Goal: Information Seeking & Learning: Check status

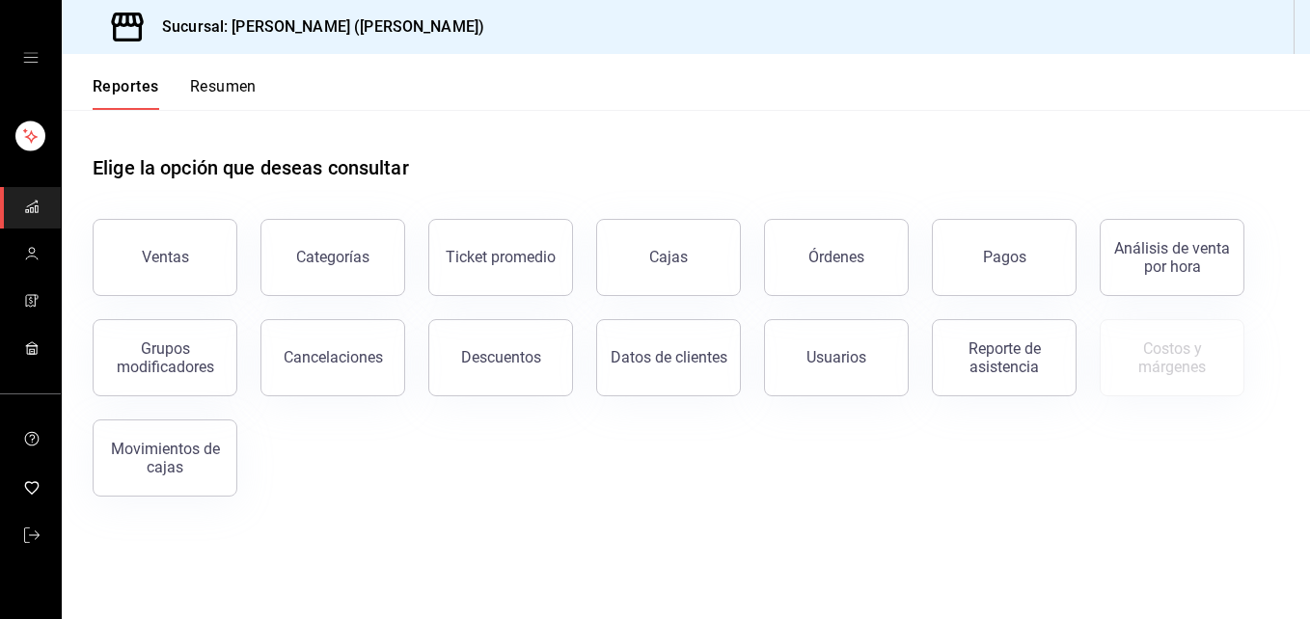
click at [1172, 442] on div "Ventas Categorías Ticket promedio Cajas Órdenes Pagos Análisis de venta por hor…" at bounding box center [674, 346] width 1210 height 301
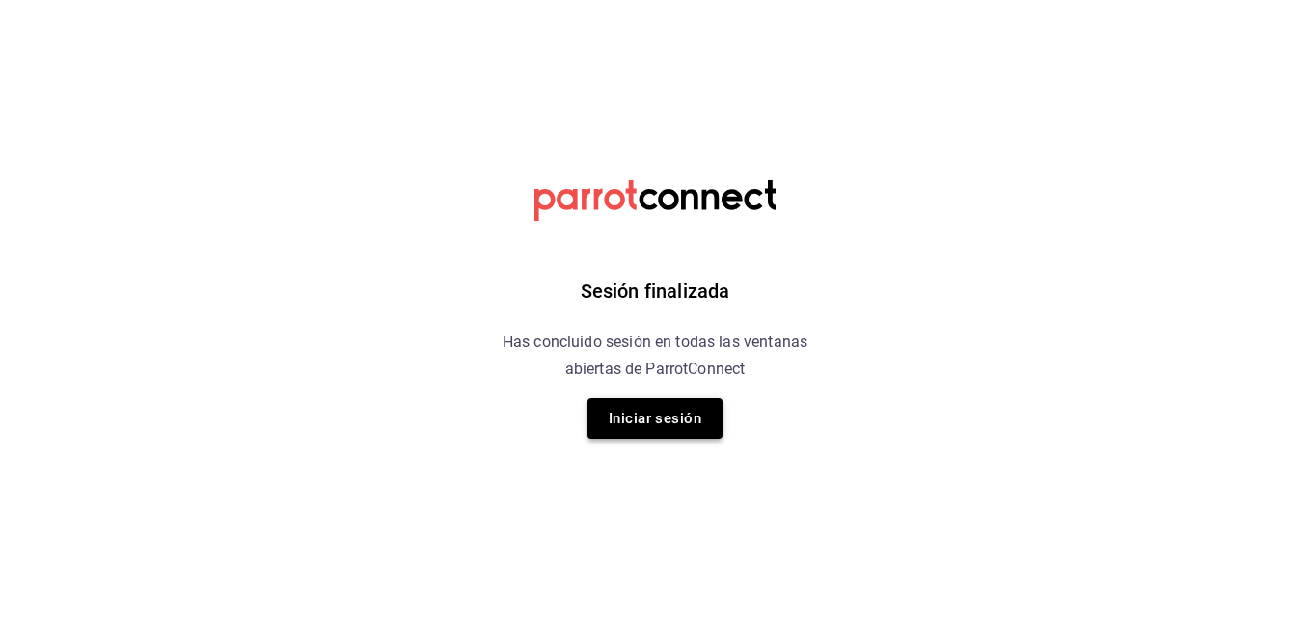
click at [693, 403] on button "Iniciar sesión" at bounding box center [654, 418] width 135 height 41
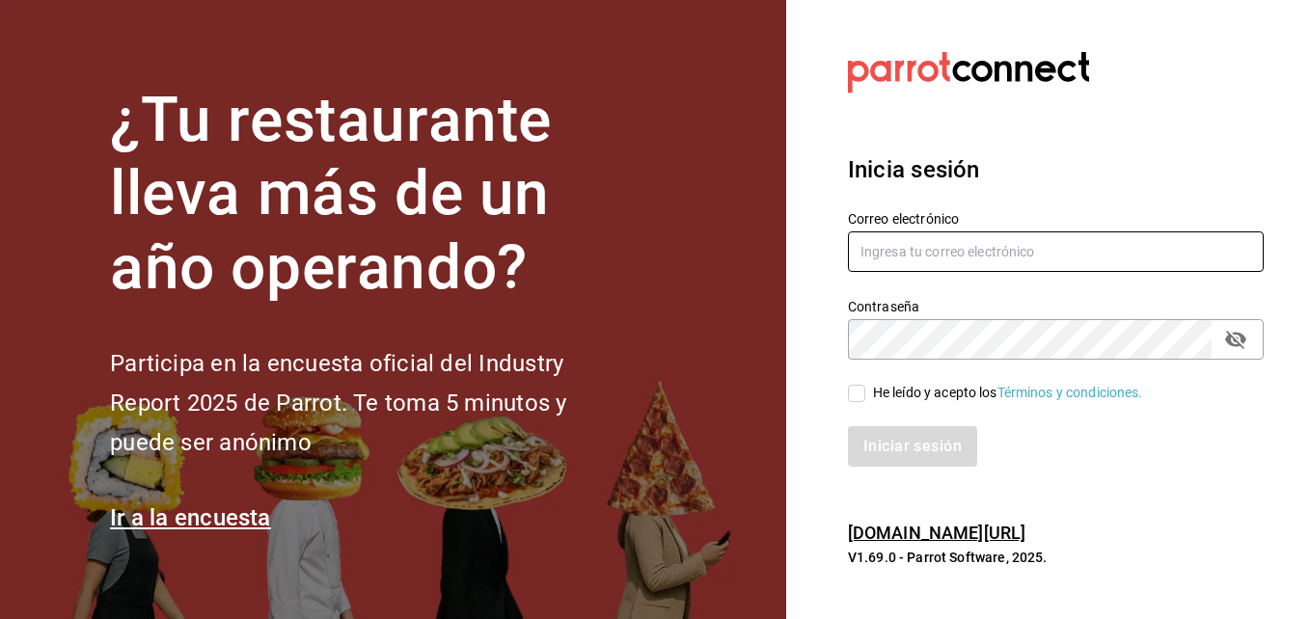
type input "erick.felipe@grupocosteno.com"
click at [856, 400] on input "He leído y acepto los Términos y condiciones." at bounding box center [856, 393] width 17 height 17
checkbox input "true"
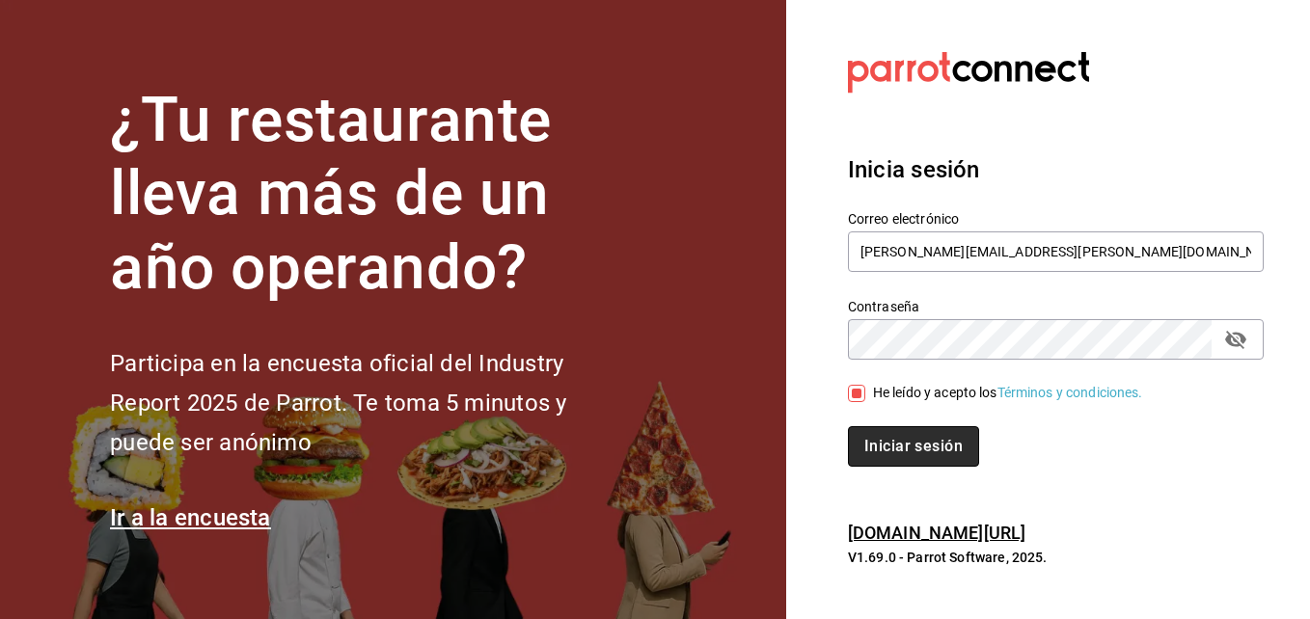
click at [894, 429] on button "Iniciar sesión" at bounding box center [913, 446] width 131 height 41
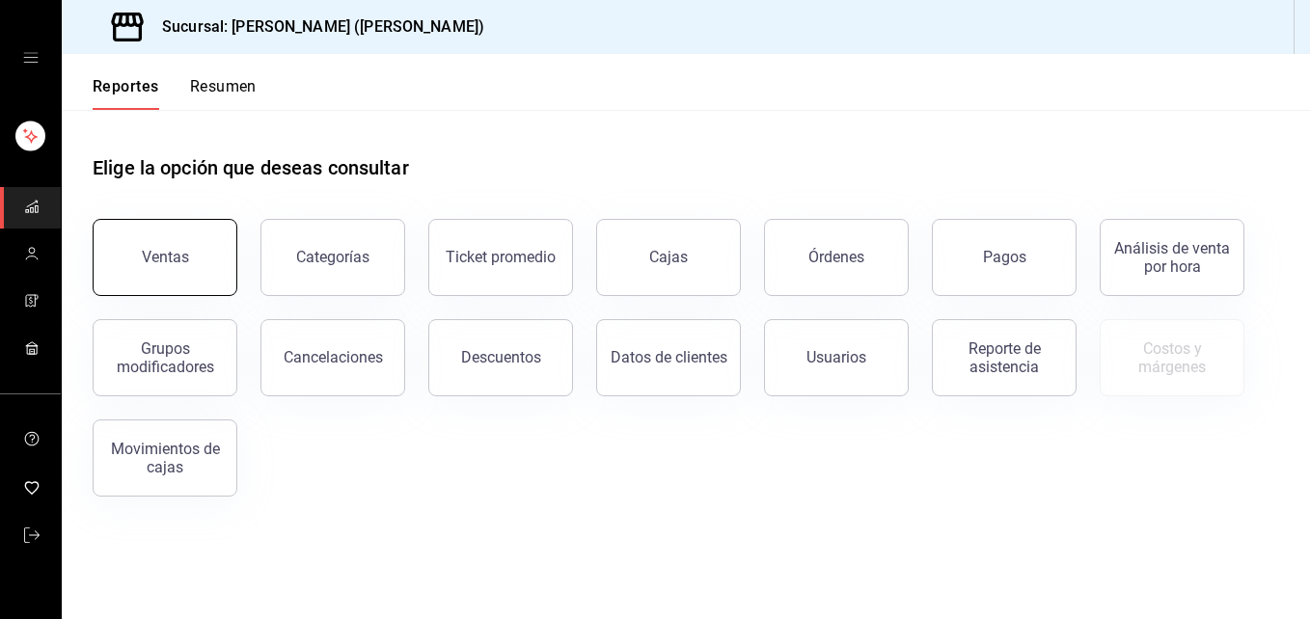
click at [167, 261] on div "Ventas" at bounding box center [165, 257] width 47 height 18
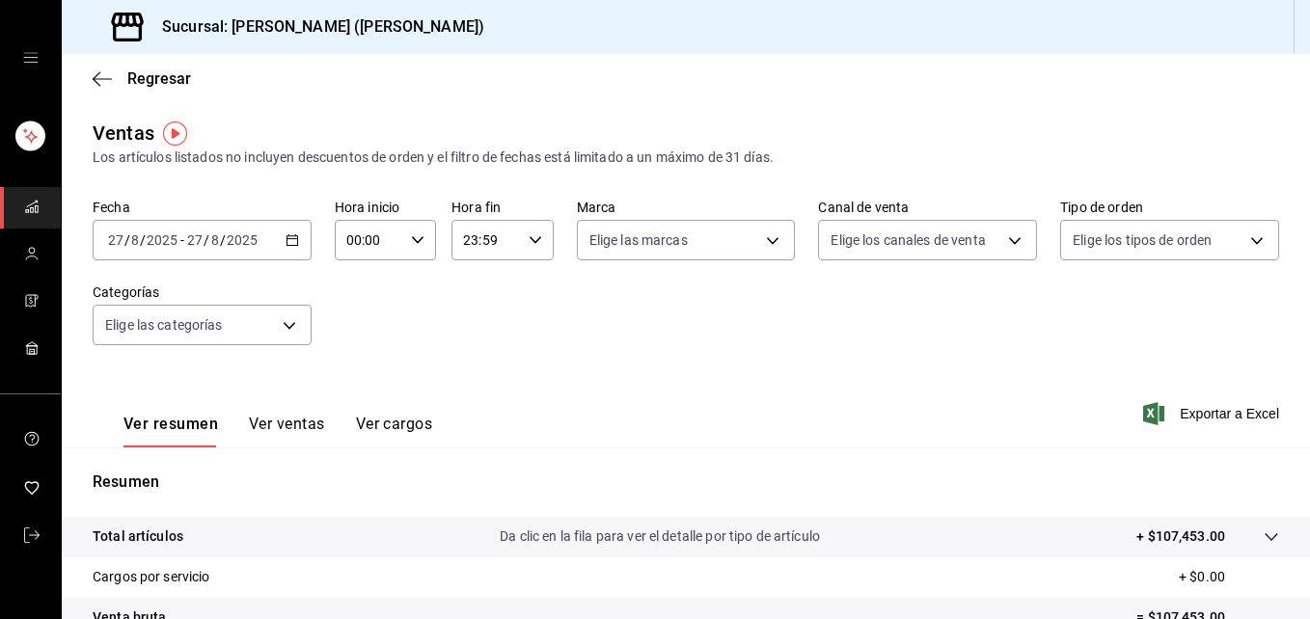
click at [402, 233] on div "00:00 Hora inicio" at bounding box center [385, 240] width 101 height 41
click at [367, 387] on button "02" at bounding box center [357, 382] width 42 height 39
type input "02:00"
click at [357, 396] on button "05" at bounding box center [357, 405] width 42 height 39
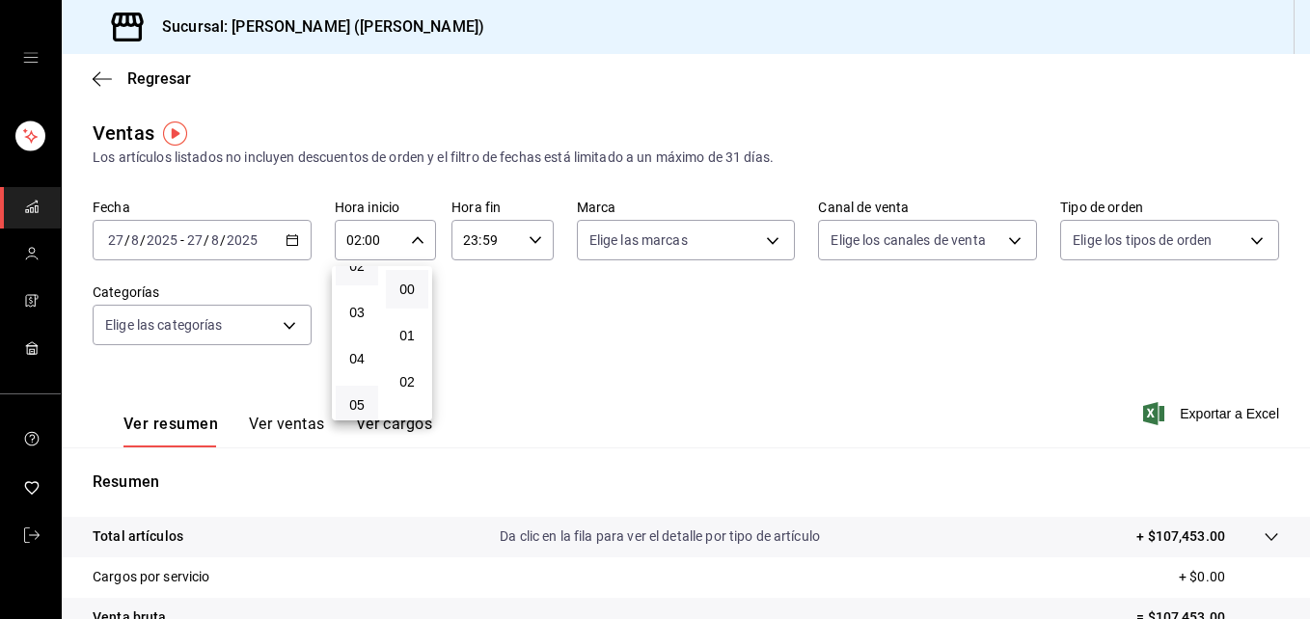
type input "05:00"
click at [422, 240] on div at bounding box center [655, 309] width 1310 height 619
click at [1239, 417] on span "Exportar a Excel" at bounding box center [1213, 413] width 132 height 23
click at [1172, 405] on span "Exportar a Excel" at bounding box center [1213, 413] width 132 height 23
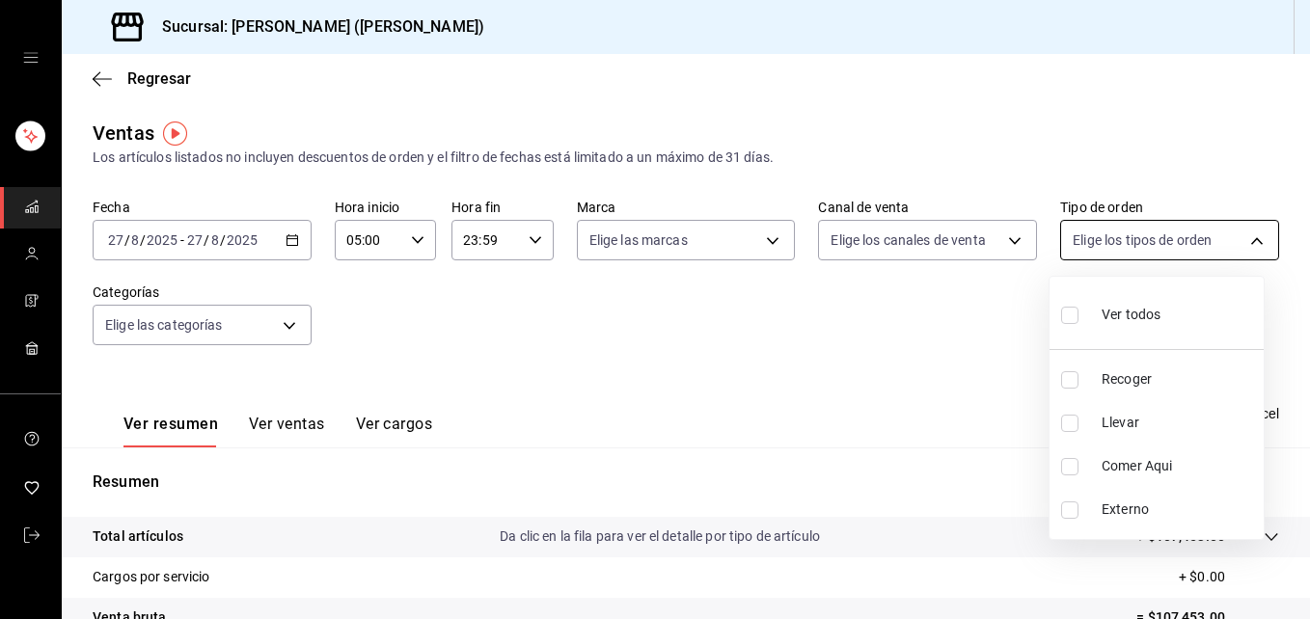
click at [1241, 237] on body "Sucursal: [PERSON_NAME] ([PERSON_NAME]) Regresar Ventas Los artículos listados …" at bounding box center [655, 309] width 1310 height 619
click at [1068, 418] on input "checkbox" at bounding box center [1069, 423] width 17 height 17
checkbox input "true"
type input "d5ed7011-f835-4d0c-a8fc-5f0f01446209"
click at [1249, 238] on div at bounding box center [655, 309] width 1310 height 619
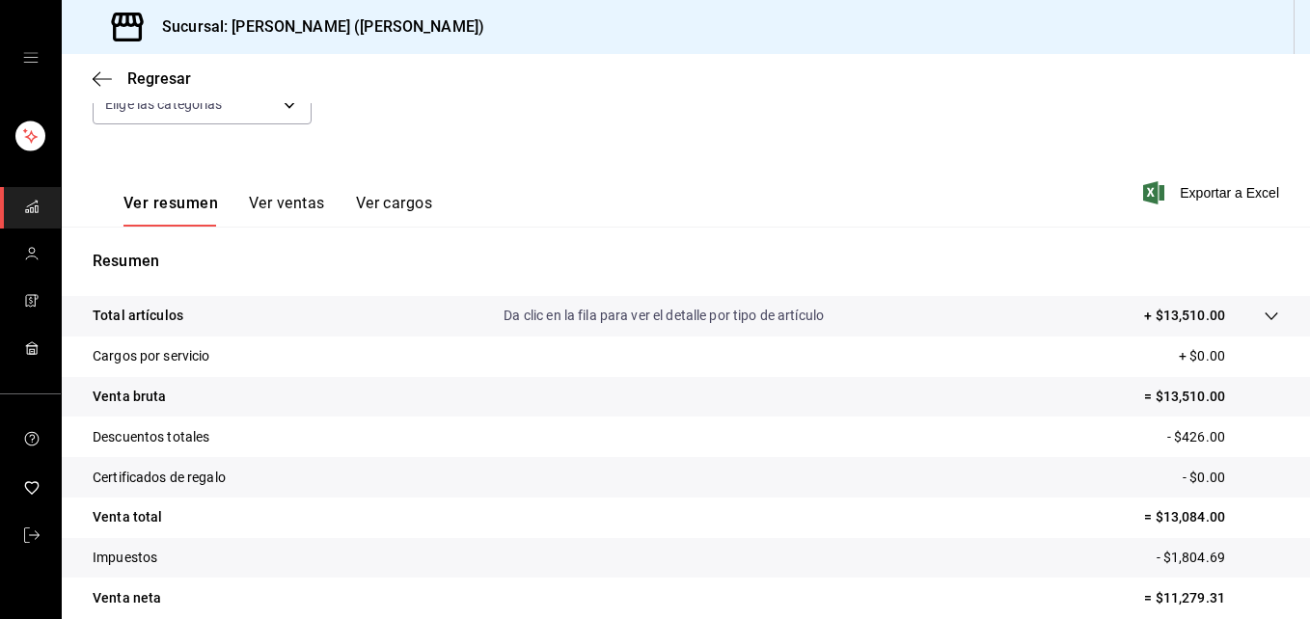
scroll to position [274, 0]
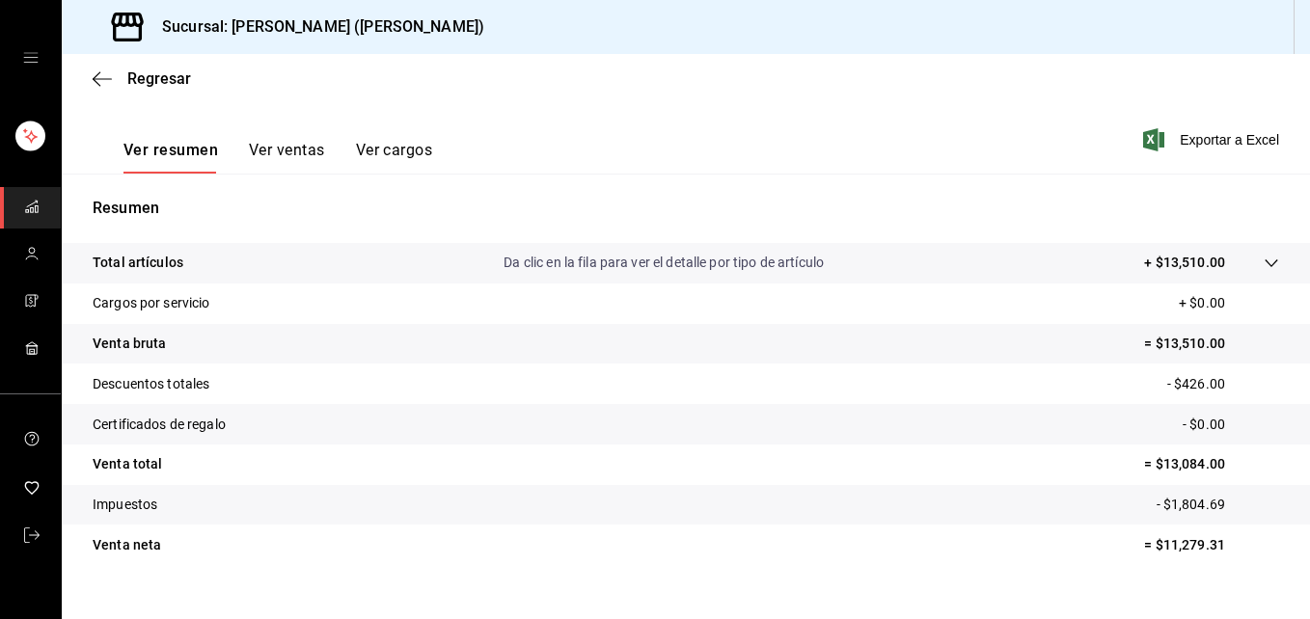
click at [276, 156] on button "Ver ventas" at bounding box center [287, 157] width 76 height 33
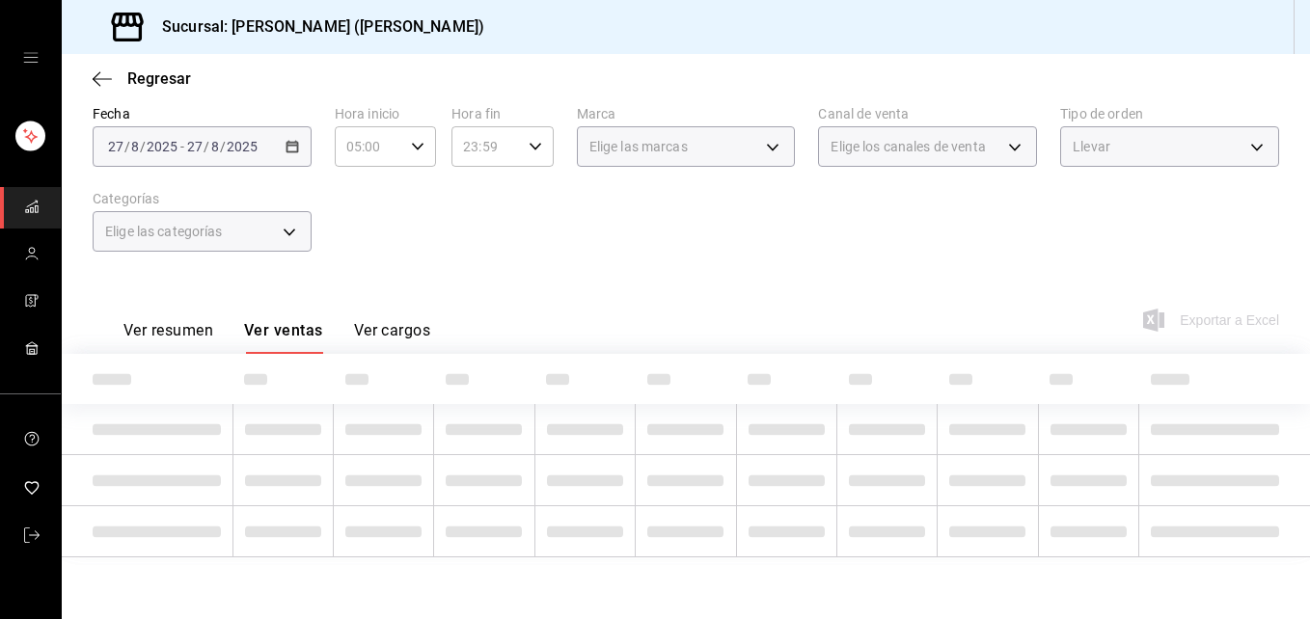
scroll to position [274, 0]
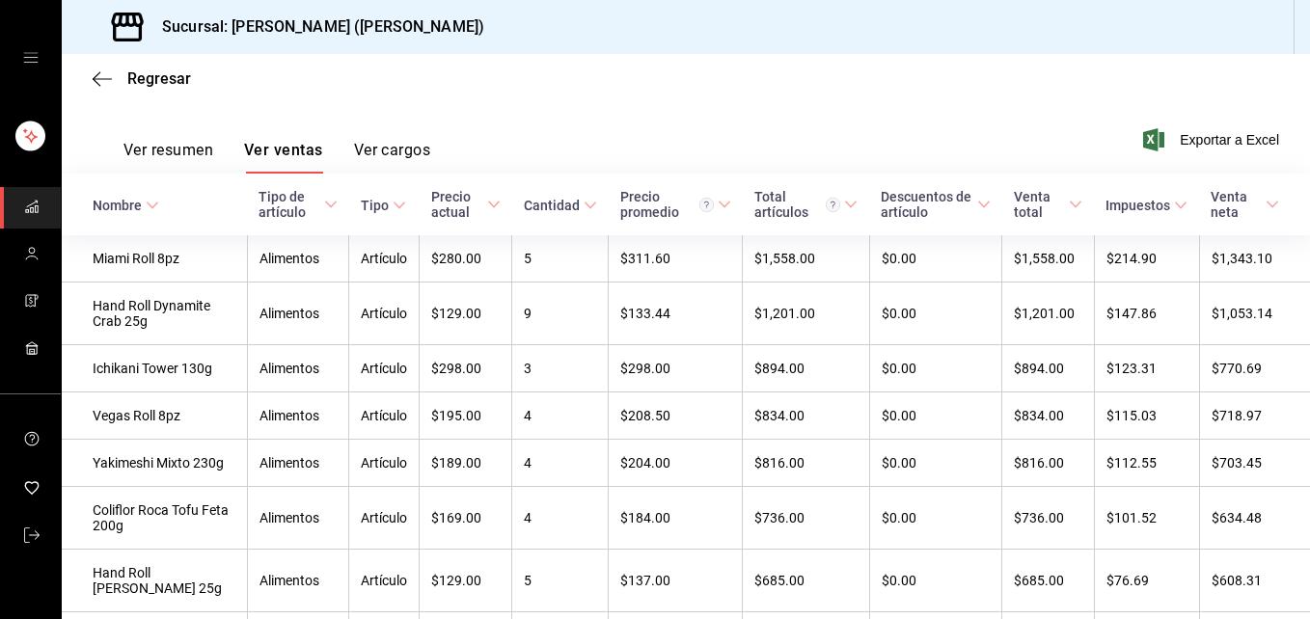
click at [151, 159] on button "Ver resumen" at bounding box center [168, 157] width 90 height 33
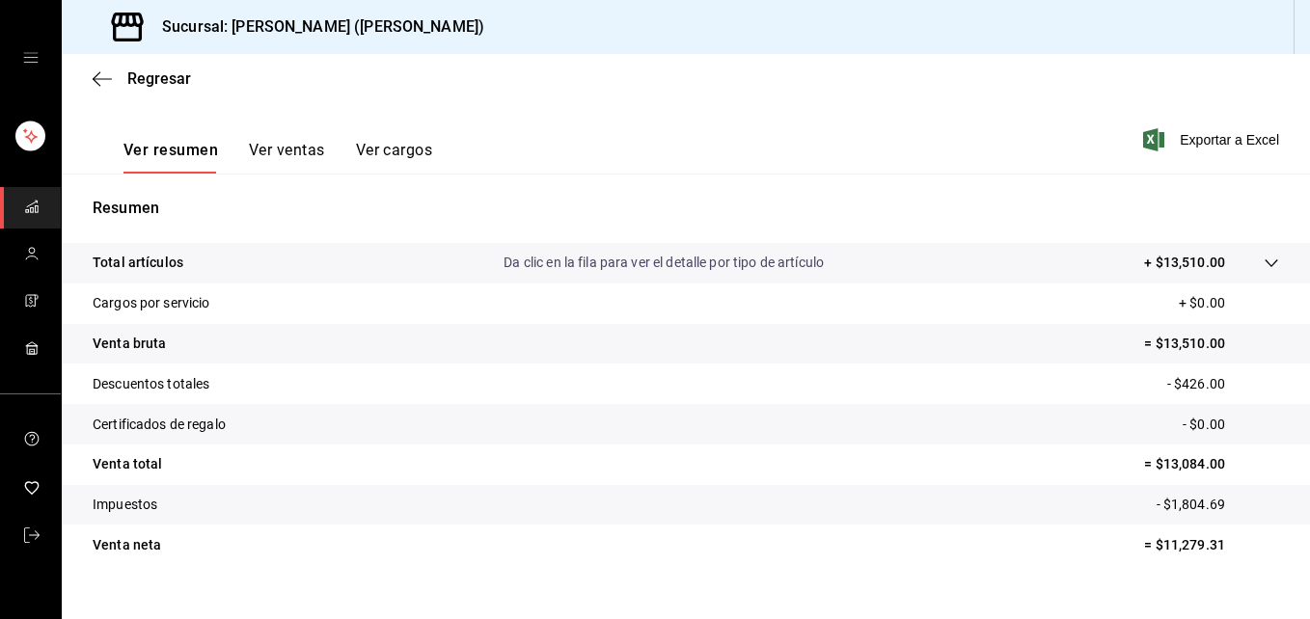
click at [1264, 259] on icon at bounding box center [1271, 263] width 15 height 15
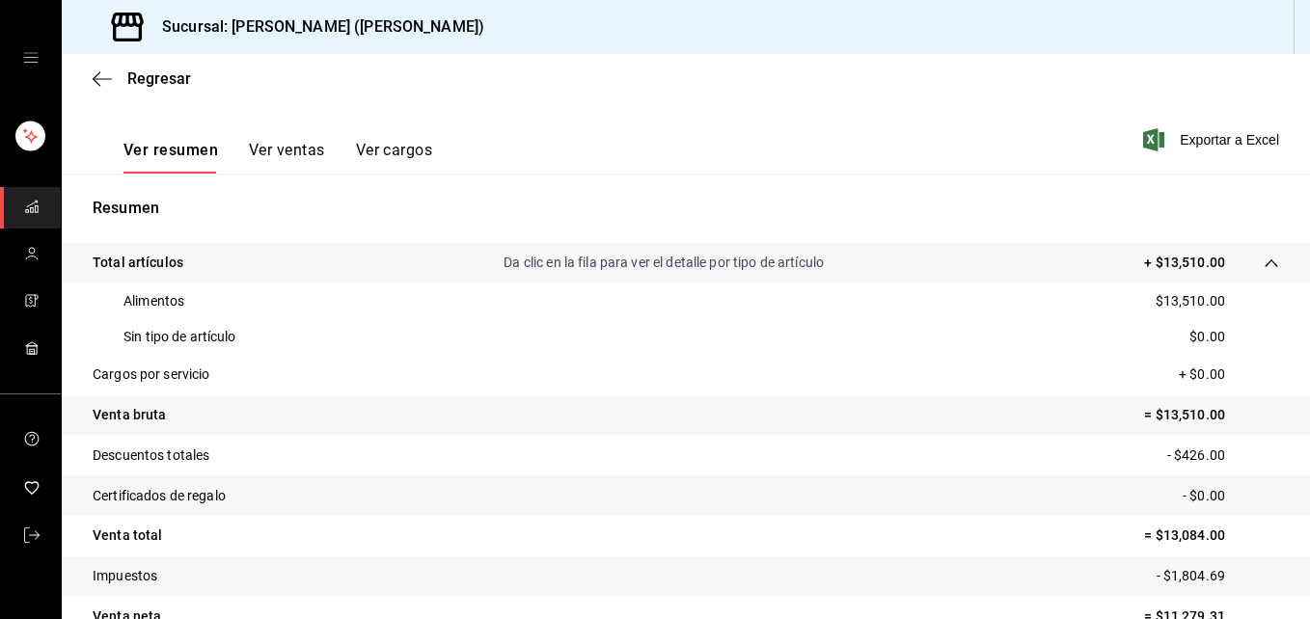
click at [1264, 259] on icon at bounding box center [1271, 263] width 15 height 15
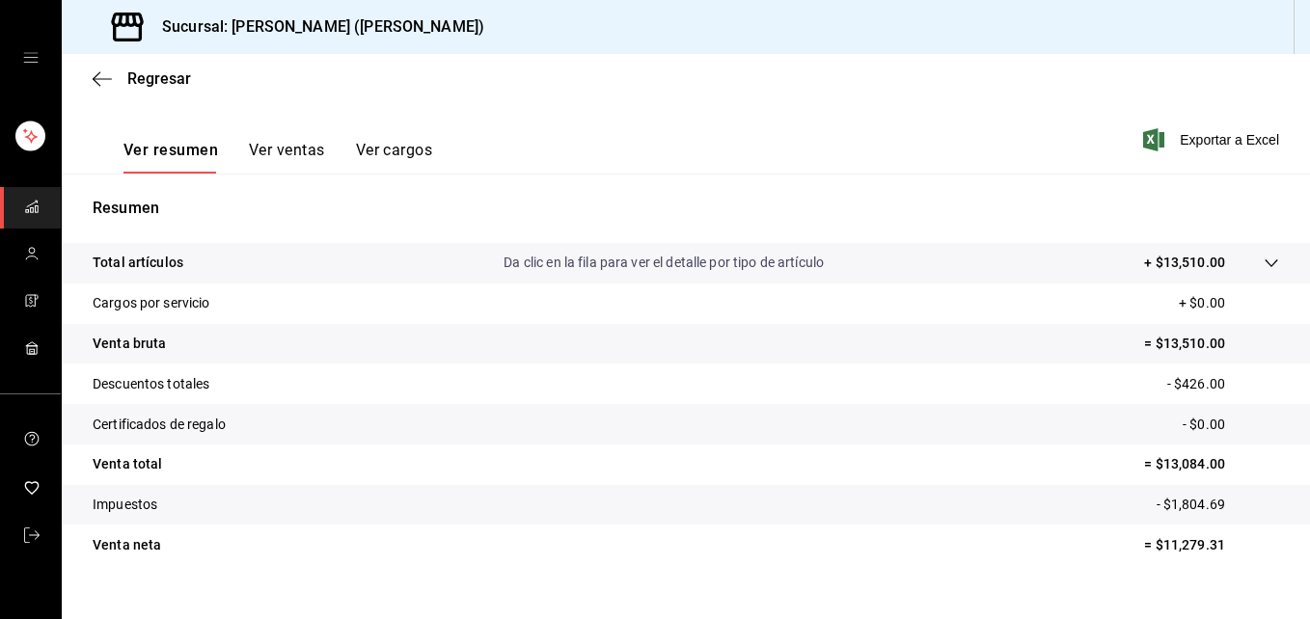
click at [1264, 259] on icon at bounding box center [1271, 263] width 15 height 15
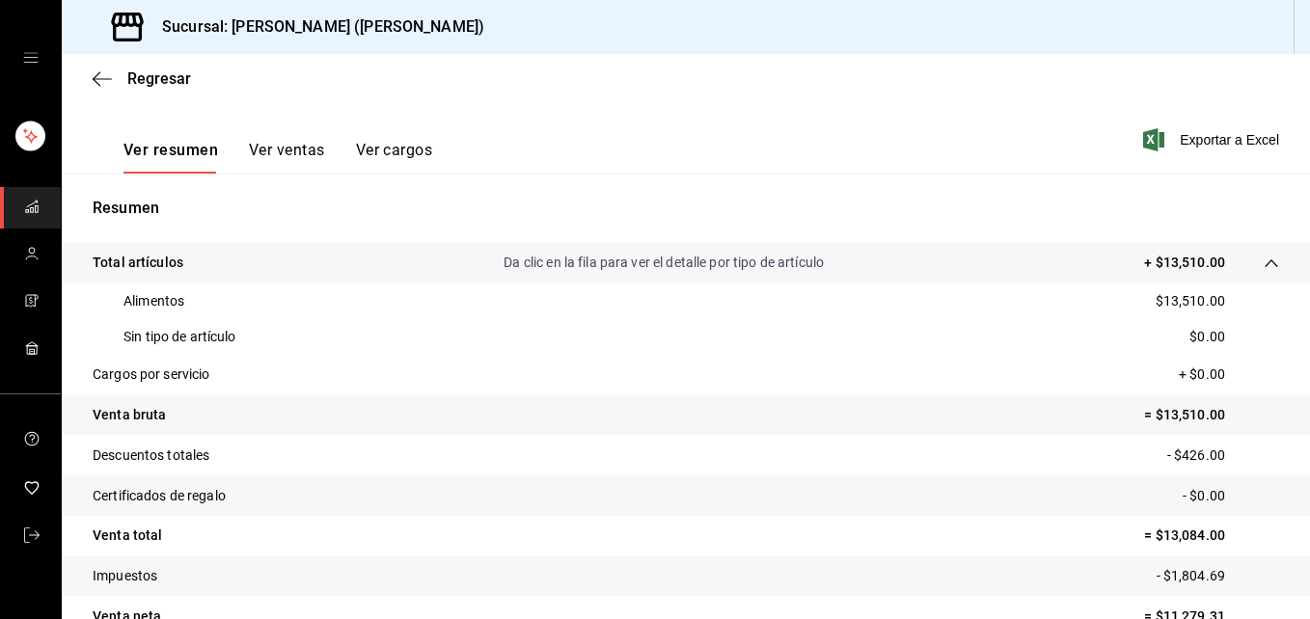
click at [1264, 259] on icon at bounding box center [1271, 263] width 15 height 15
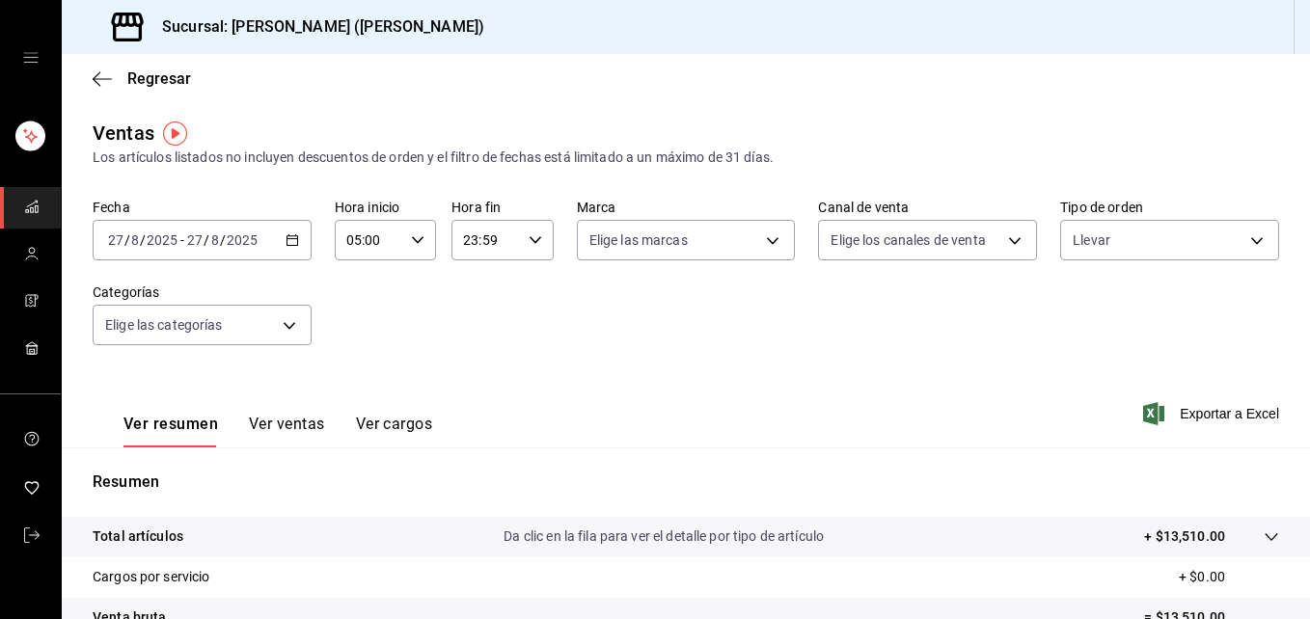
click at [421, 436] on button "Ver cargos" at bounding box center [394, 431] width 77 height 33
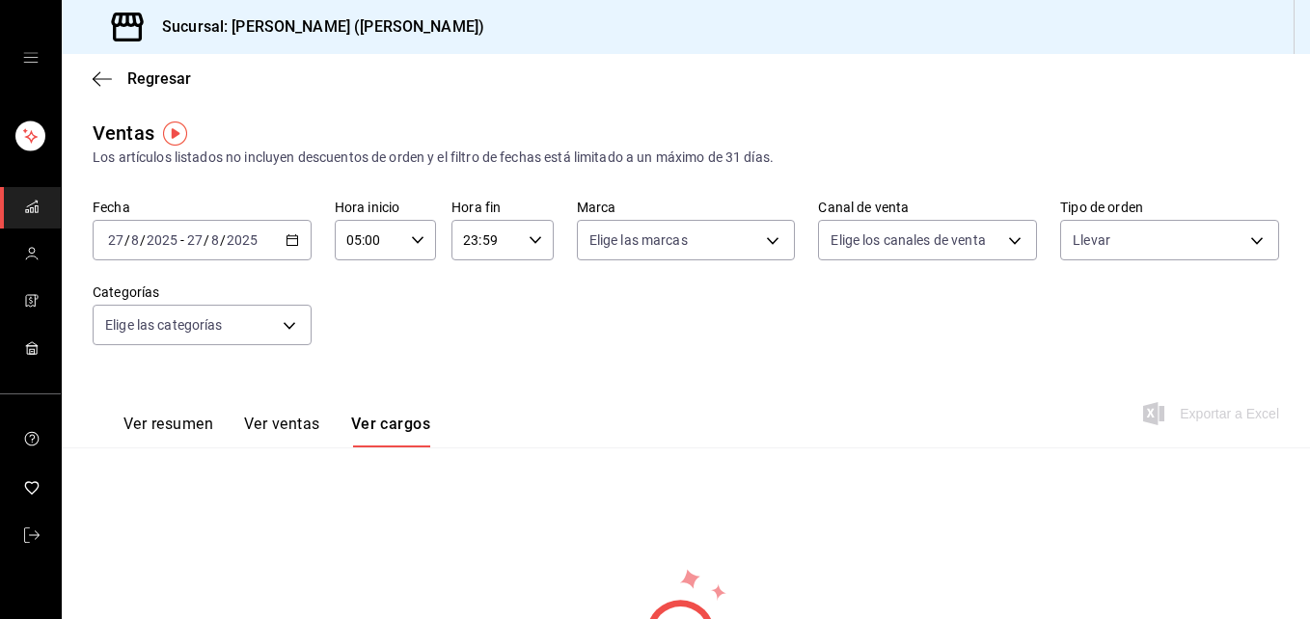
click at [285, 440] on button "Ver ventas" at bounding box center [282, 431] width 76 height 33
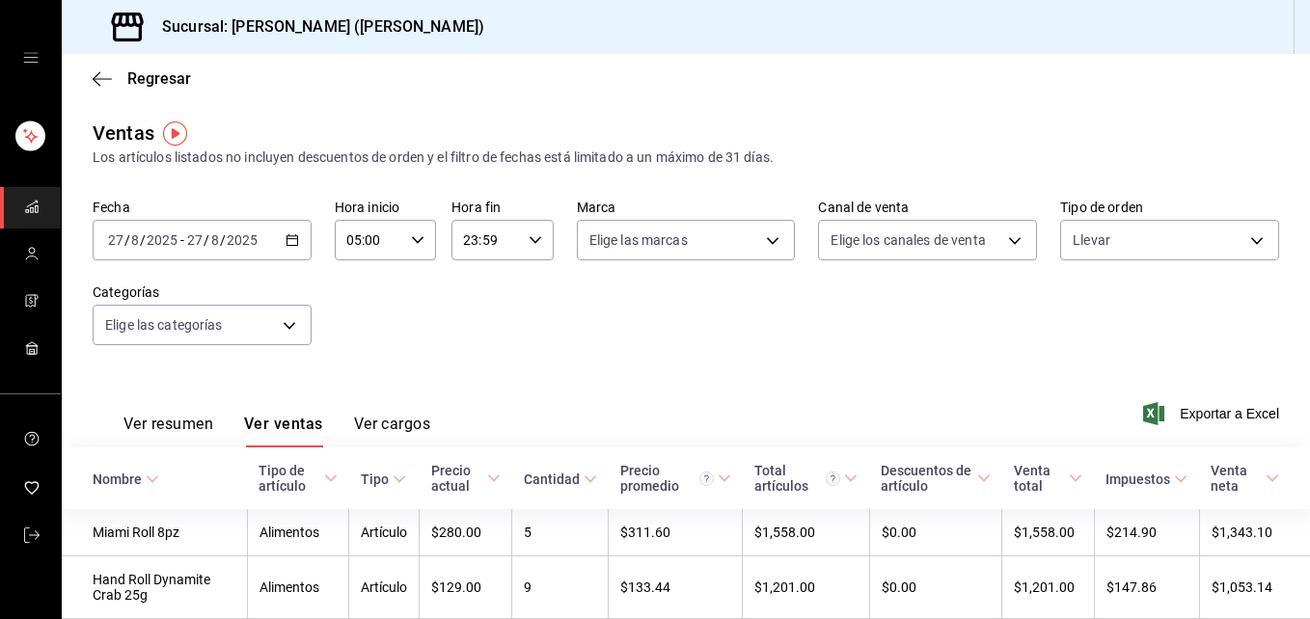
click at [188, 416] on button "Ver resumen" at bounding box center [168, 431] width 90 height 33
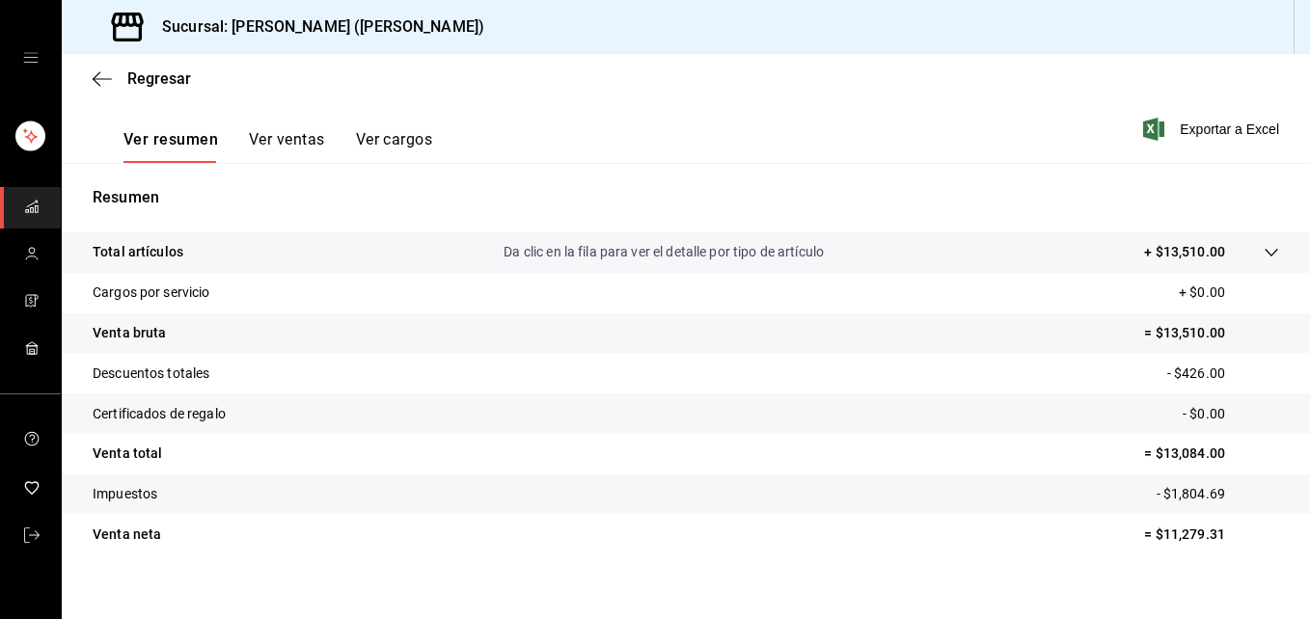
scroll to position [305, 0]
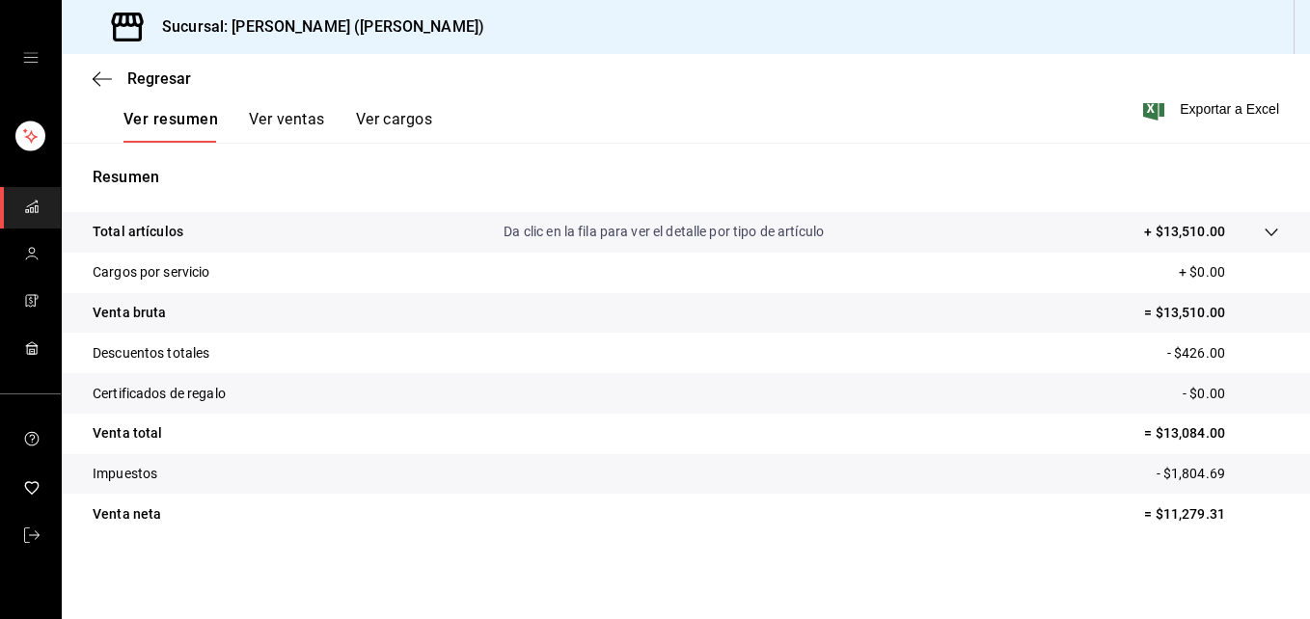
click at [694, 228] on p "Da clic en la fila para ver el detalle por tipo de artículo" at bounding box center [664, 232] width 320 height 20
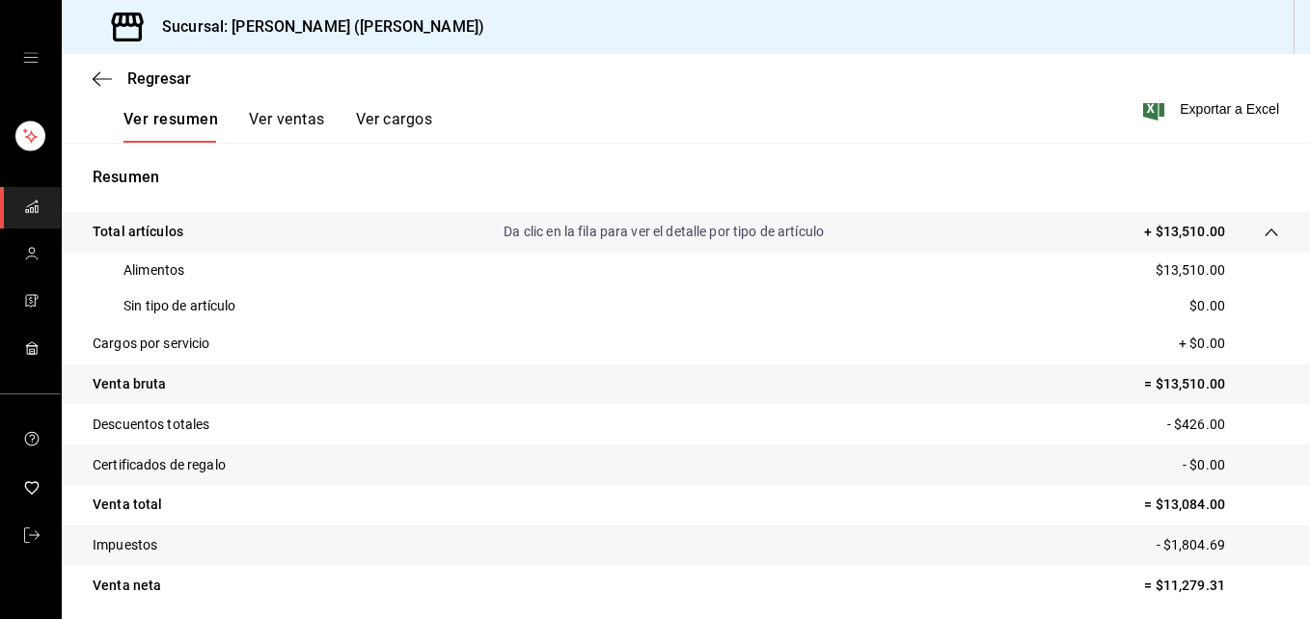
click at [694, 228] on p "Da clic en la fila para ver el detalle por tipo de artículo" at bounding box center [664, 232] width 320 height 20
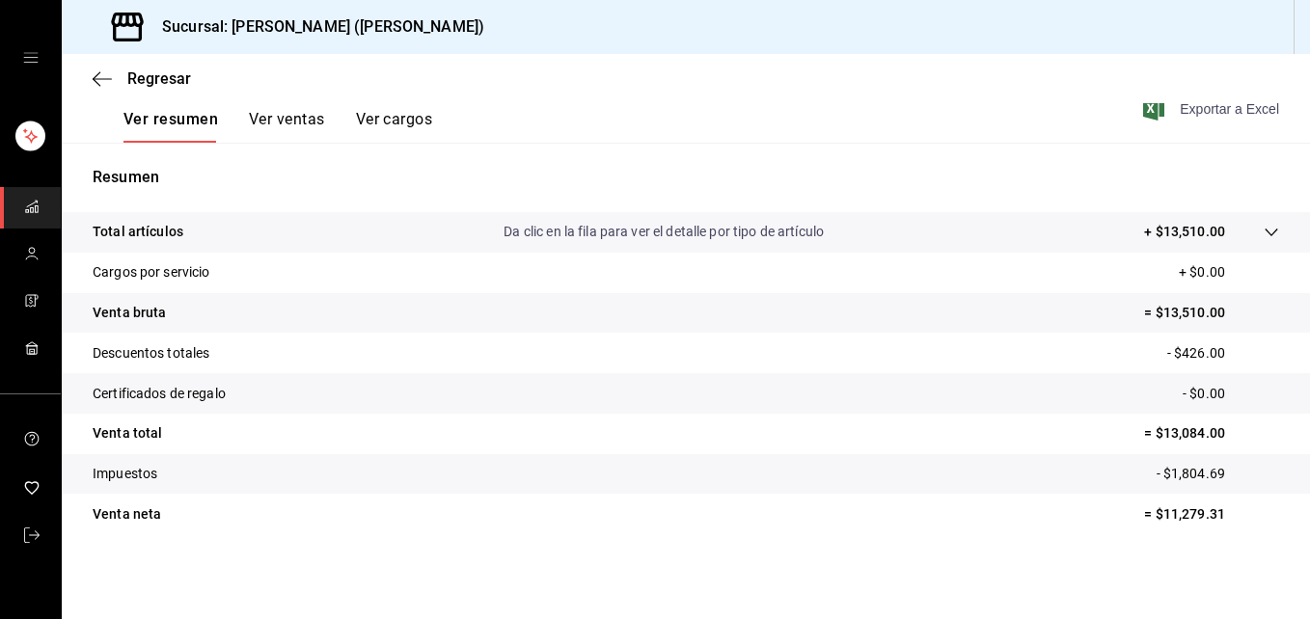
click at [1205, 104] on span "Exportar a Excel" at bounding box center [1213, 108] width 132 height 23
click at [1056, 367] on tr "Descuentos totales - $426.00" at bounding box center [686, 353] width 1248 height 41
click at [94, 74] on icon "button" at bounding box center [102, 78] width 19 height 17
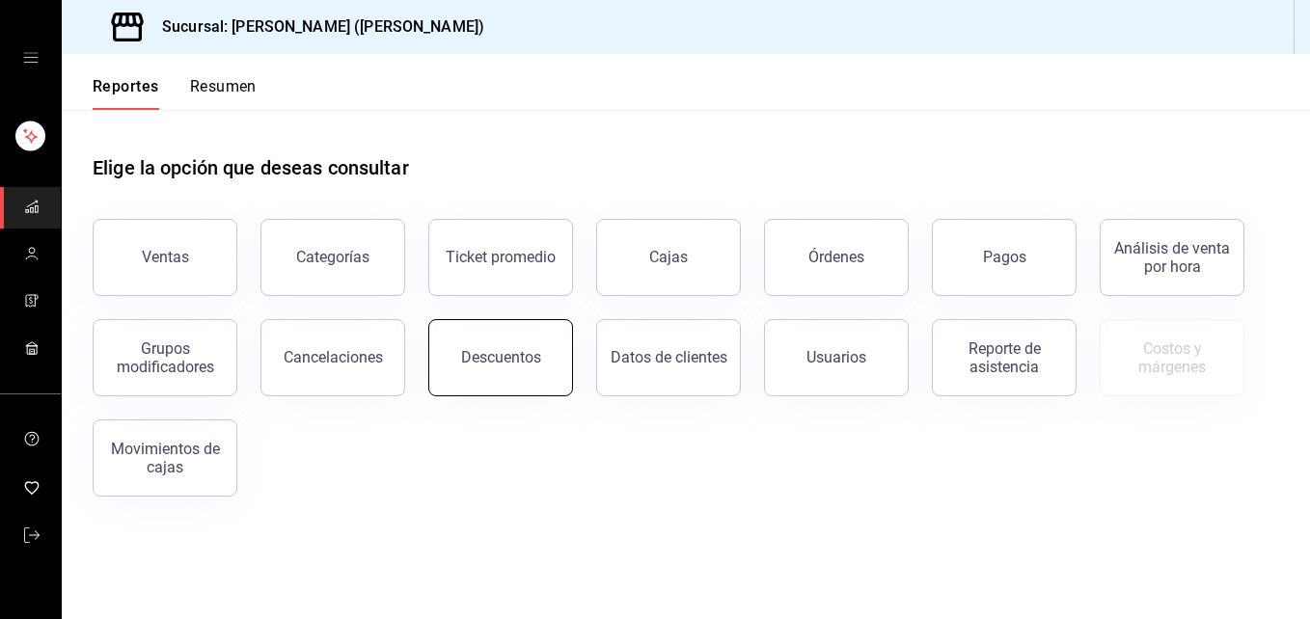
click at [524, 358] on div "Descuentos" at bounding box center [501, 357] width 80 height 18
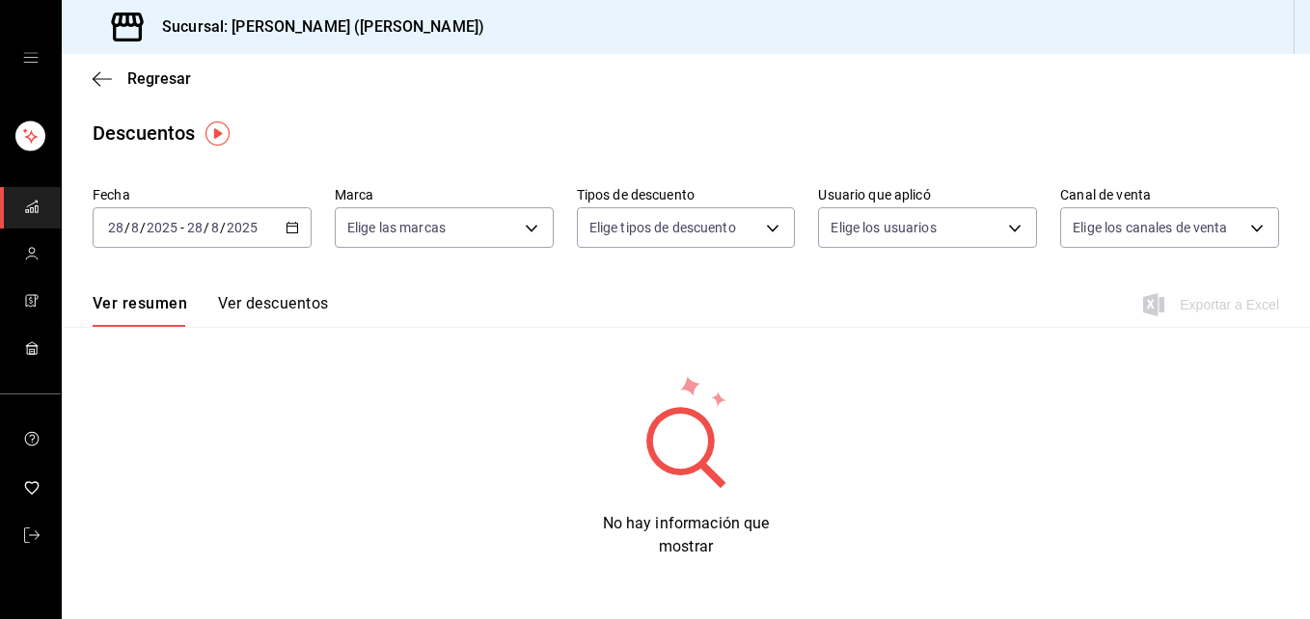
click at [287, 232] on \(Stroke\) "button" at bounding box center [292, 228] width 12 height 11
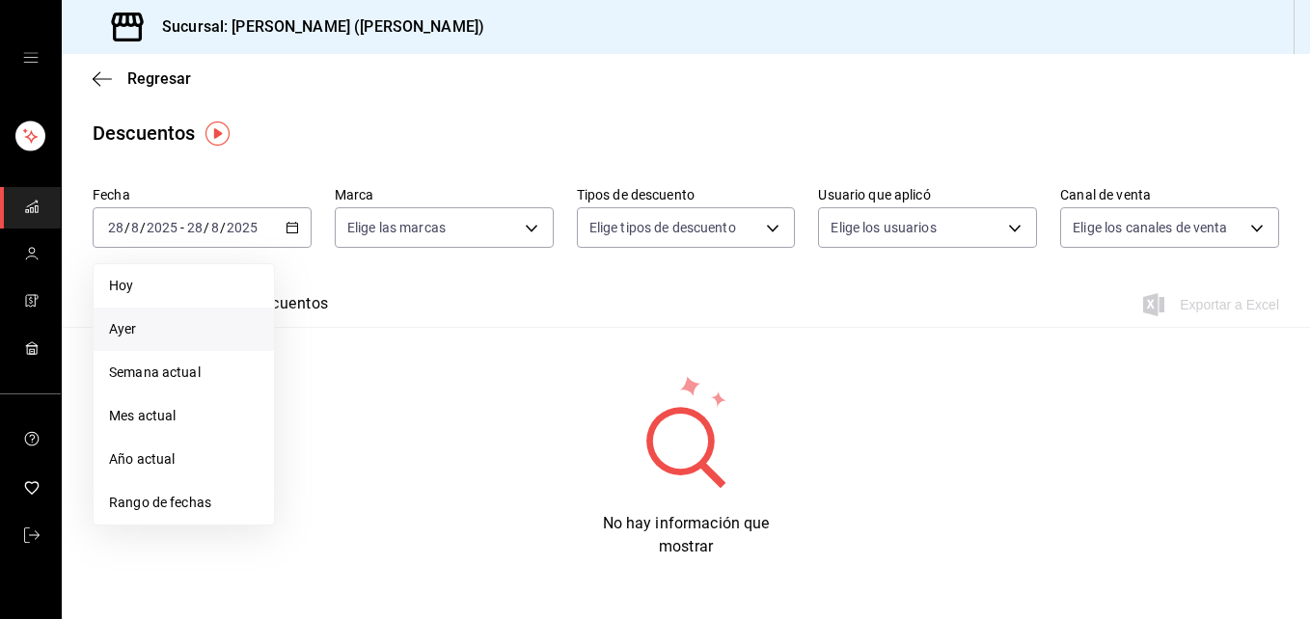
click at [205, 315] on li "Ayer" at bounding box center [184, 329] width 180 height 43
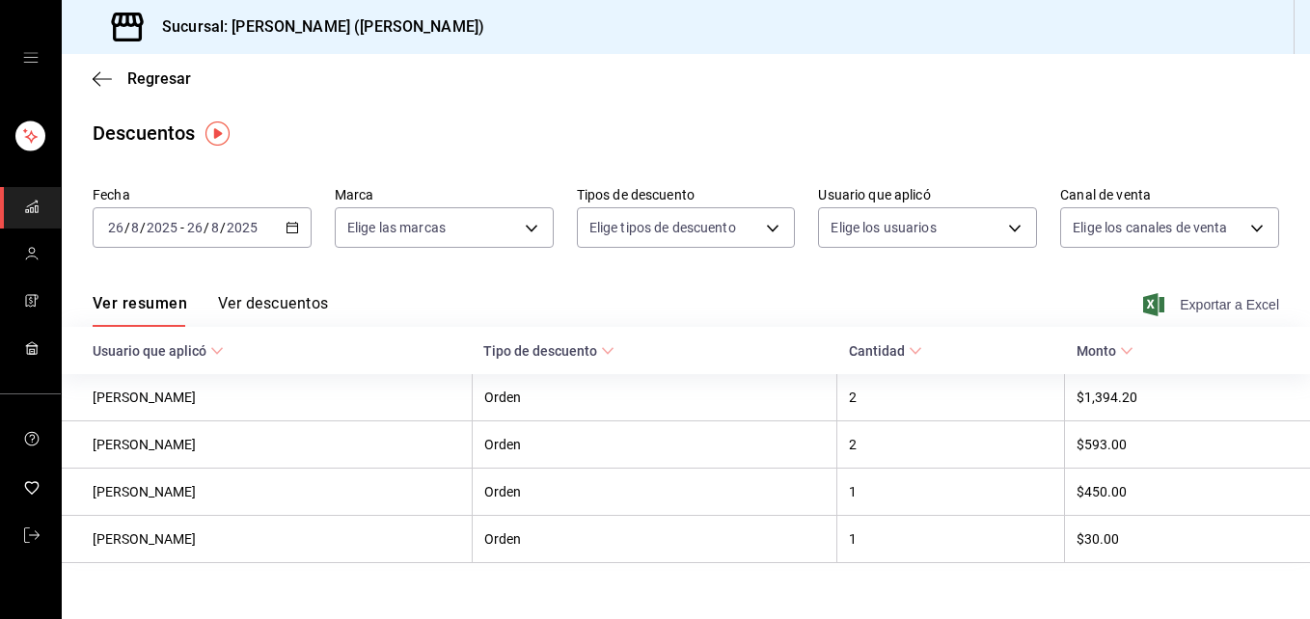
click at [1169, 304] on span "Exportar a Excel" at bounding box center [1213, 304] width 132 height 23
click at [732, 313] on div "Ver resumen Ver descuentos Exportar a Excel" at bounding box center [686, 299] width 1248 height 56
click at [294, 229] on \(Stroke\) "button" at bounding box center [292, 228] width 12 height 11
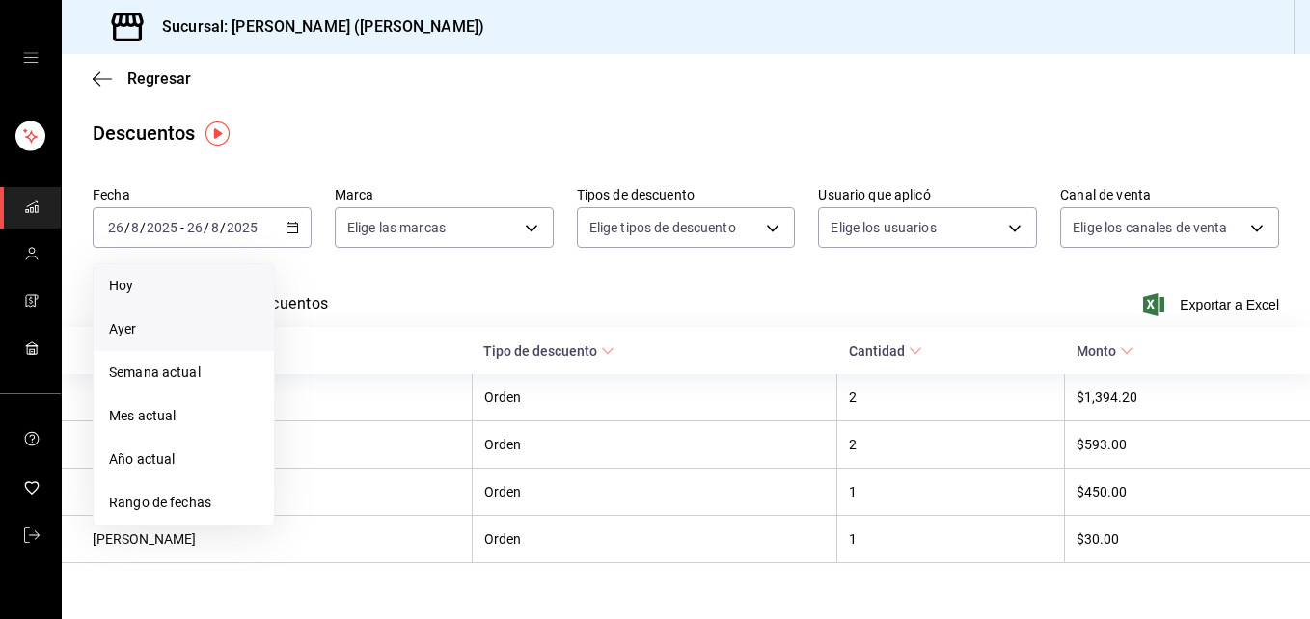
click at [197, 286] on span "Hoy" at bounding box center [184, 286] width 150 height 20
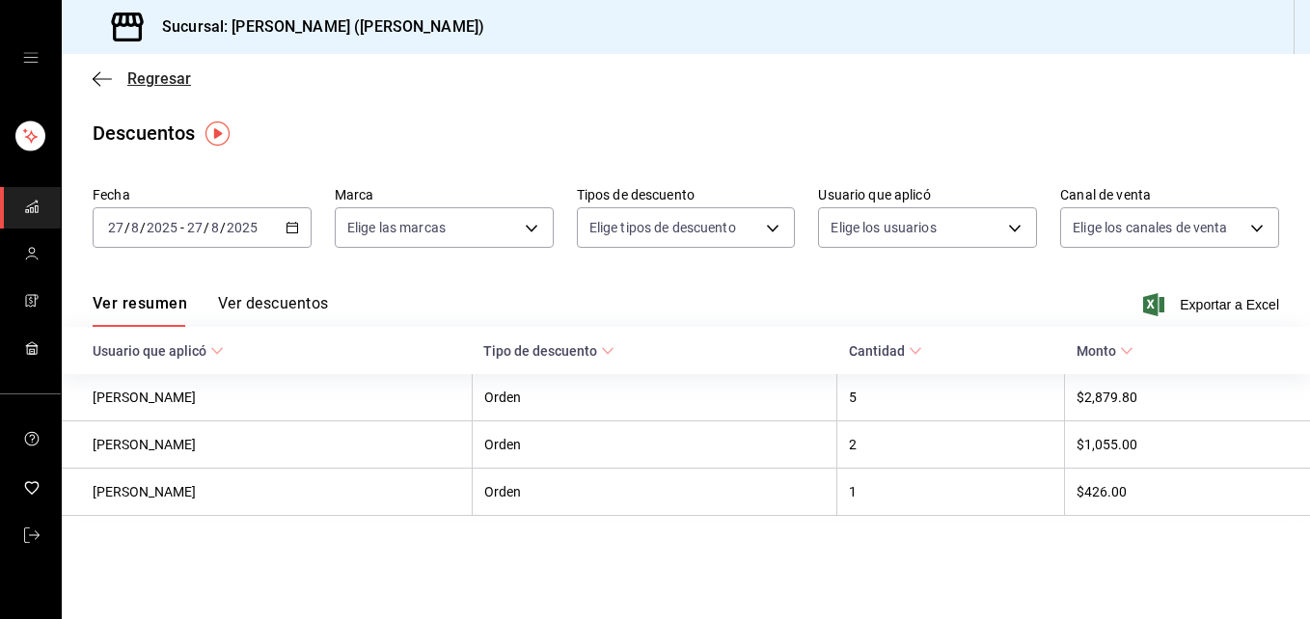
click at [141, 70] on span "Regresar" at bounding box center [159, 78] width 64 height 18
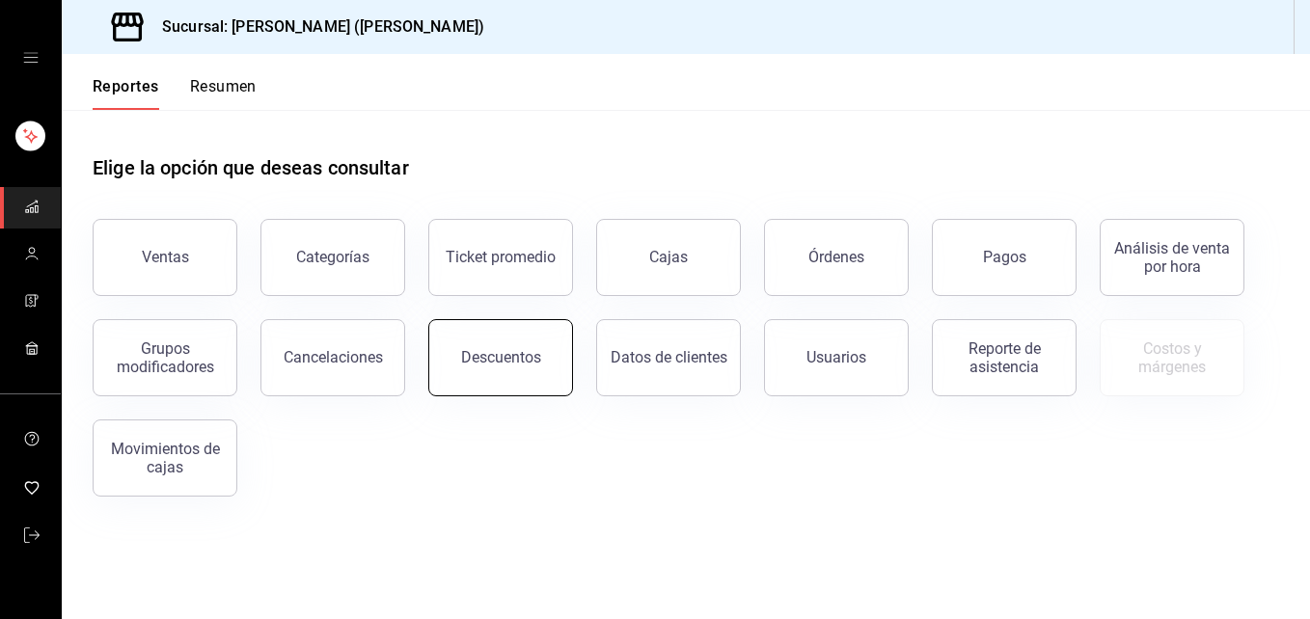
click at [515, 336] on button "Descuentos" at bounding box center [500, 357] width 145 height 77
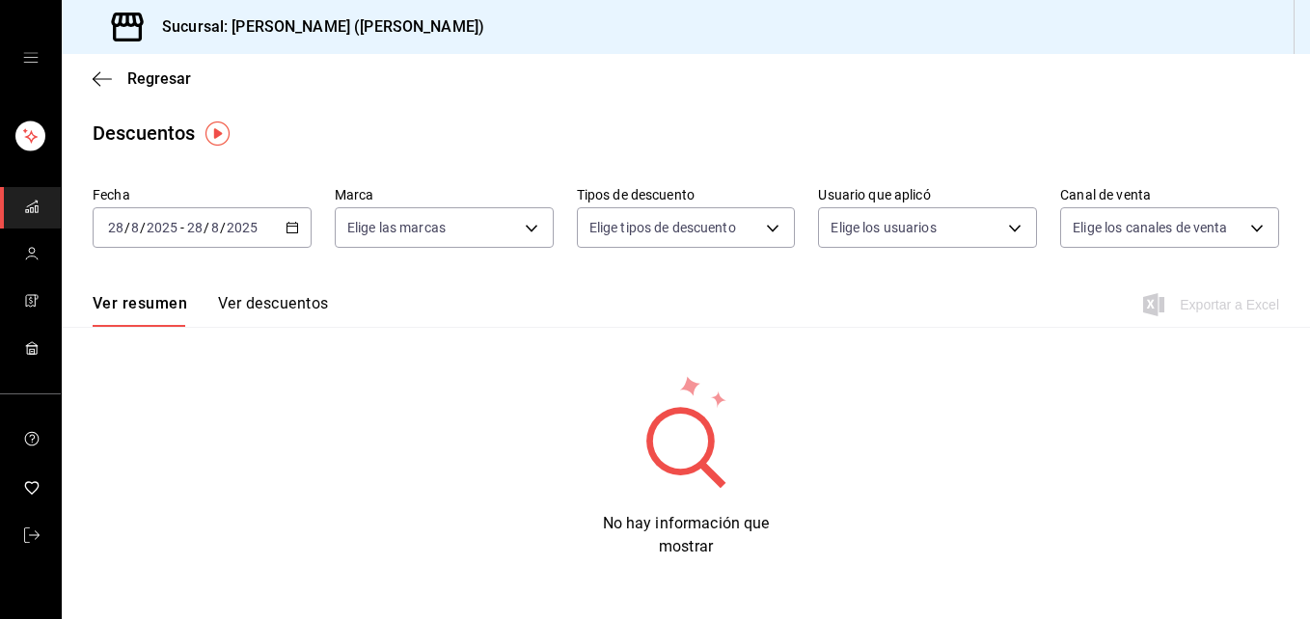
click at [305, 227] on div "[DATE] [DATE] - [DATE] [DATE]" at bounding box center [202, 227] width 219 height 41
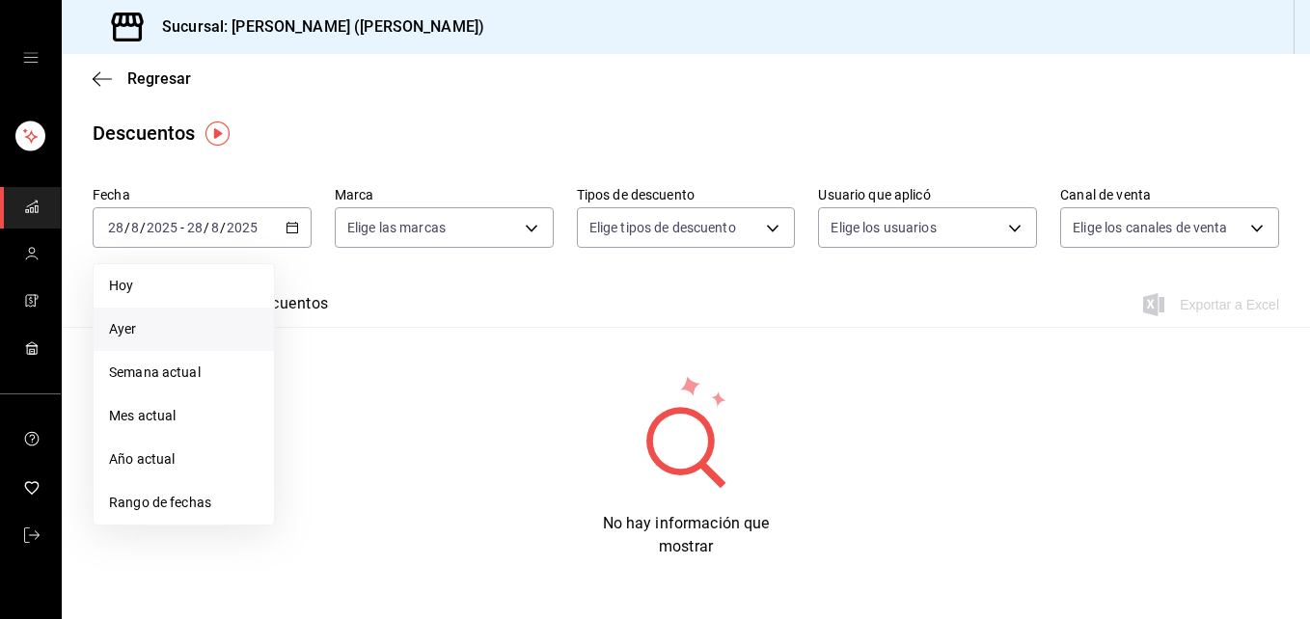
click at [159, 316] on li "Ayer" at bounding box center [184, 329] width 180 height 43
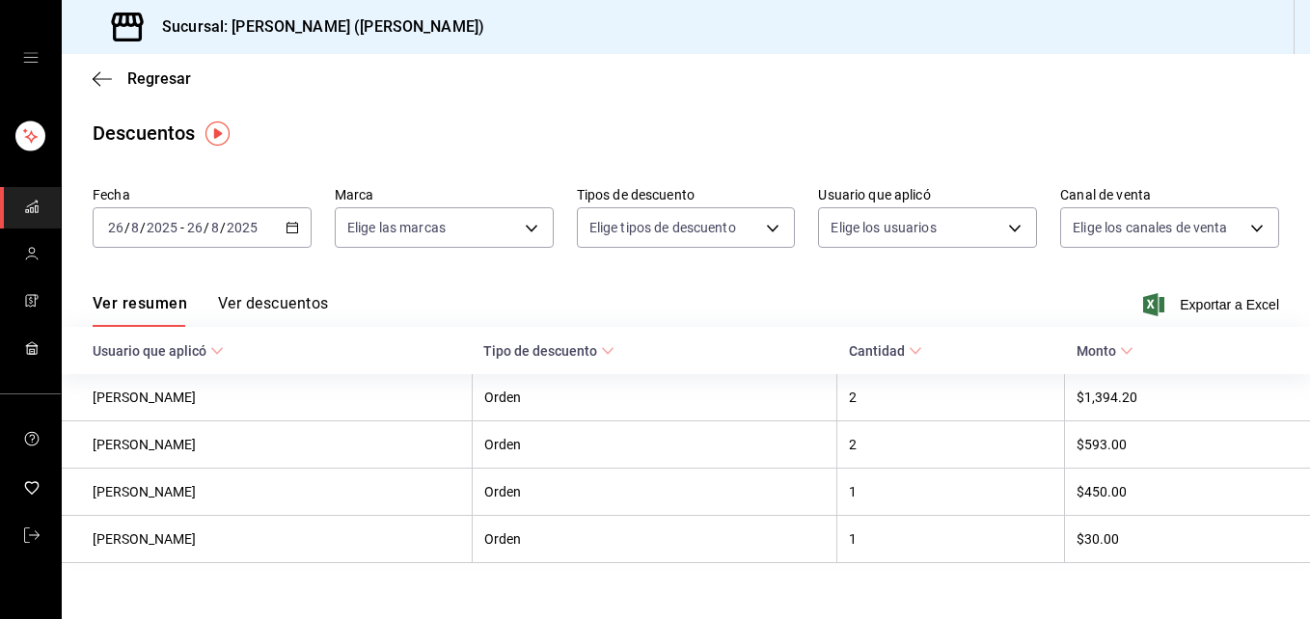
click at [278, 223] on div "[DATE] [DATE] - [DATE] [DATE]" at bounding box center [202, 227] width 219 height 41
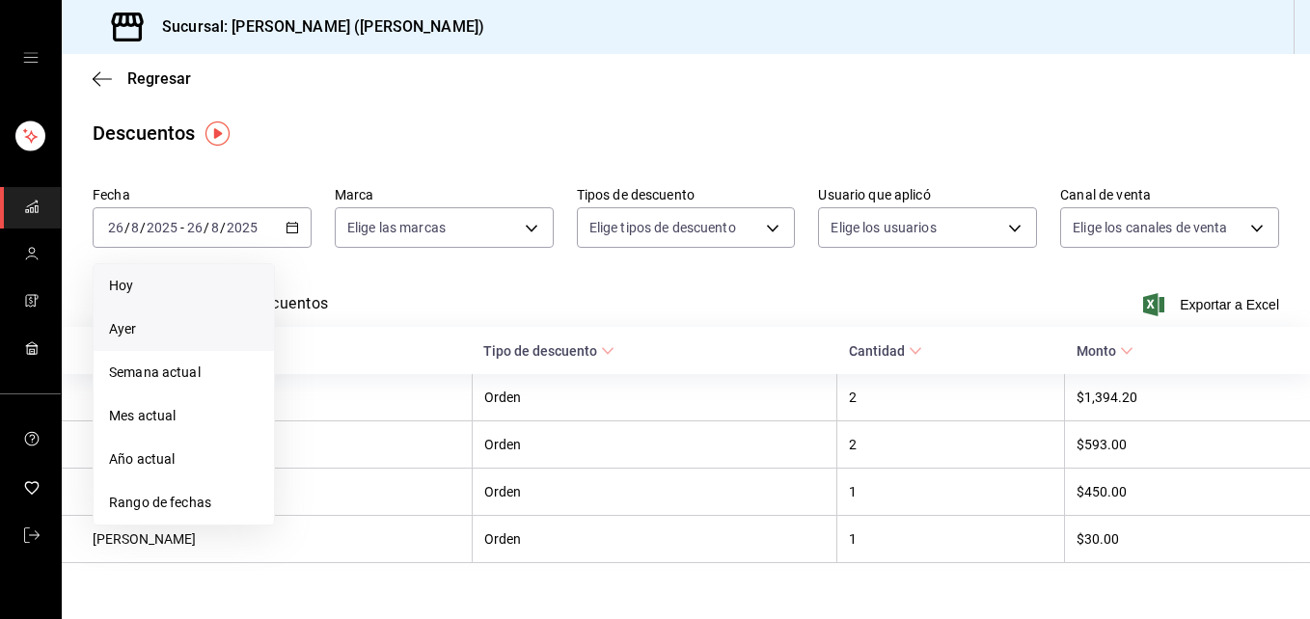
click at [162, 276] on span "Hoy" at bounding box center [184, 286] width 150 height 20
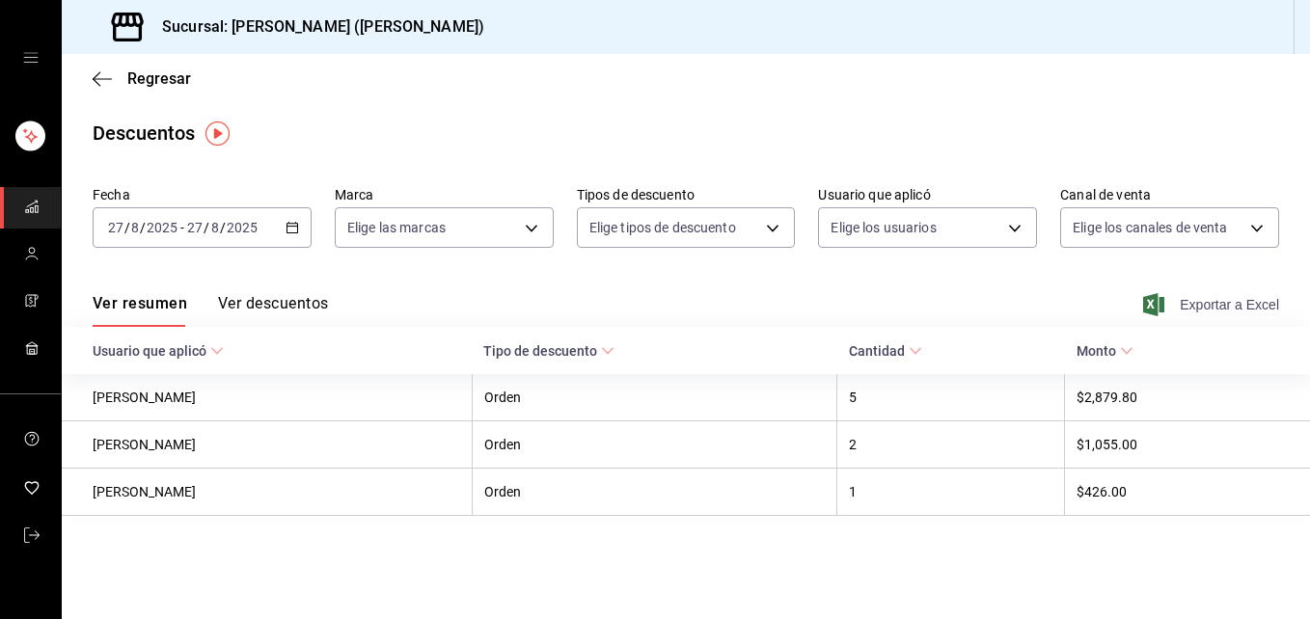
click at [1186, 308] on span "Exportar a Excel" at bounding box center [1213, 304] width 132 height 23
click at [1030, 597] on main "Regresar Descuentos Fecha [DATE] [DATE] - [DATE] [DATE] Marca Elige las marcas …" at bounding box center [686, 336] width 1248 height 565
click at [105, 73] on icon "button" at bounding box center [102, 78] width 19 height 17
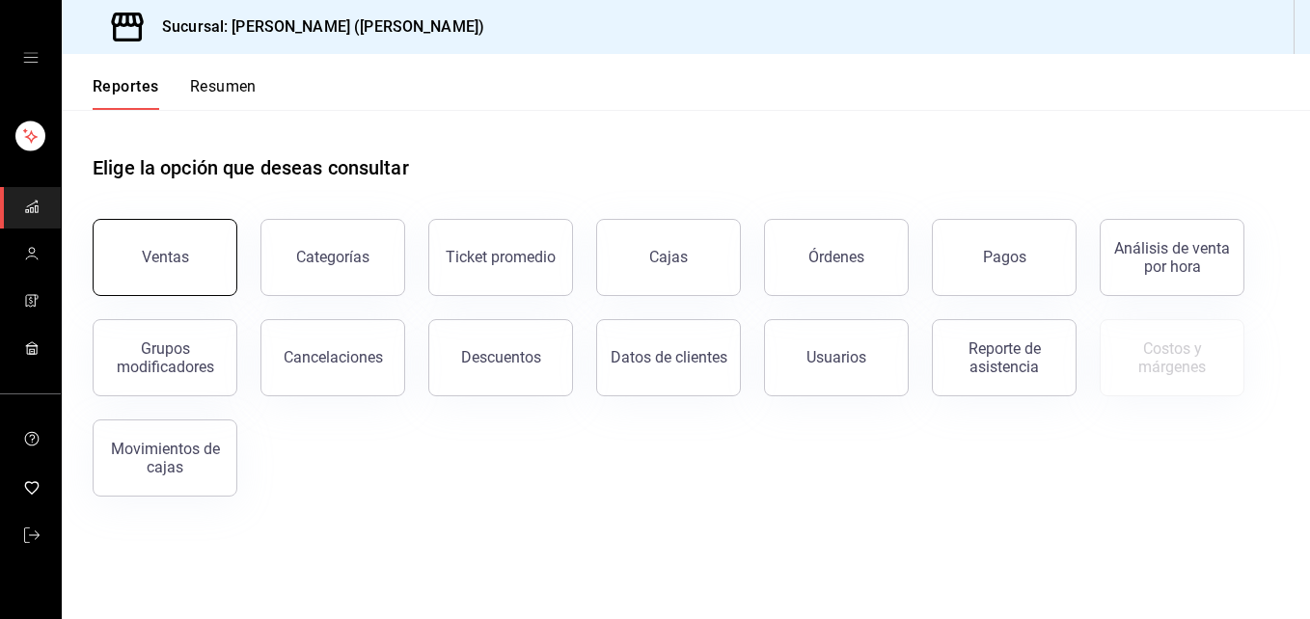
click at [177, 285] on button "Ventas" at bounding box center [165, 257] width 145 height 77
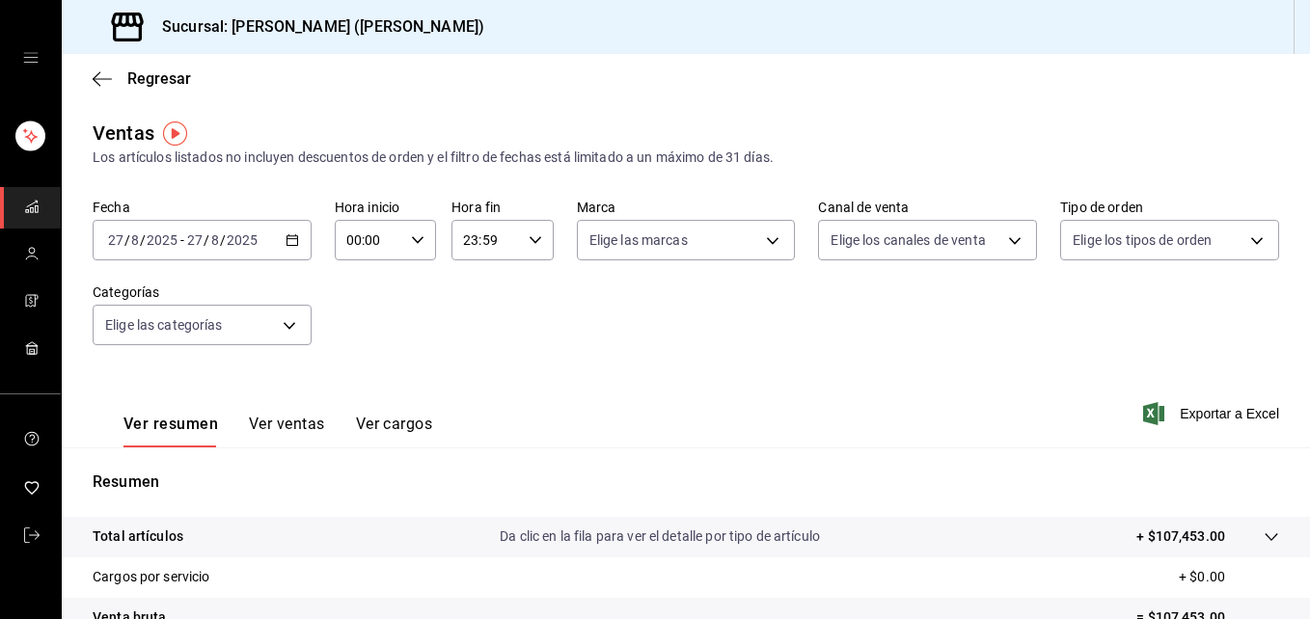
click at [412, 232] on div "00:00 Hora inicio" at bounding box center [385, 240] width 101 height 41
click at [360, 387] on span "02" at bounding box center [356, 381] width 19 height 15
type input "02:00"
click at [362, 394] on button "05" at bounding box center [357, 405] width 42 height 39
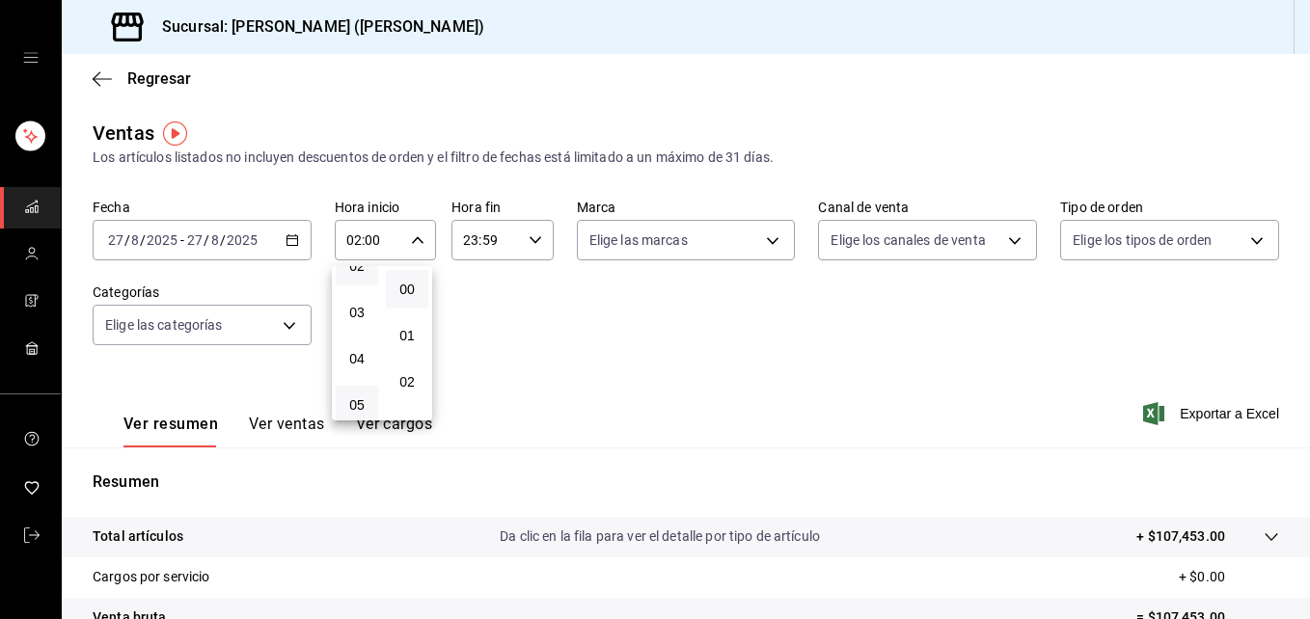
type input "05:00"
click at [1231, 245] on div at bounding box center [655, 309] width 1310 height 619
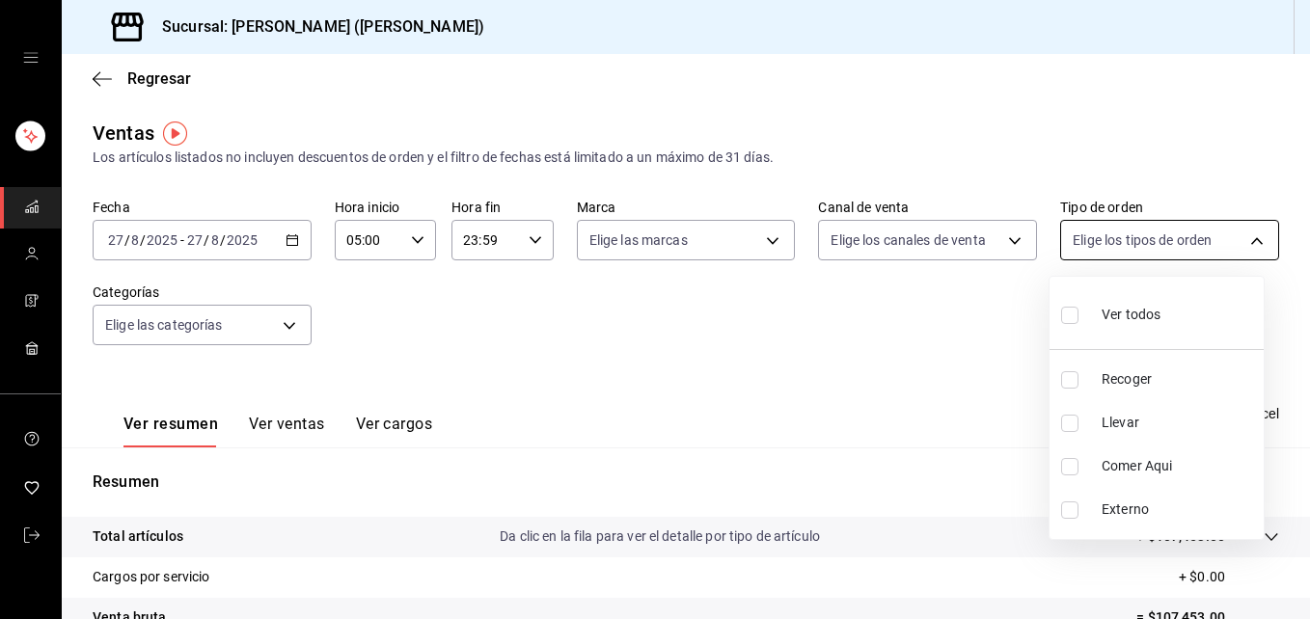
click at [1245, 240] on body "Sucursal: [PERSON_NAME] ([PERSON_NAME]) Regresar Ventas Los artículos listados …" at bounding box center [655, 309] width 1310 height 619
click at [1073, 418] on input "checkbox" at bounding box center [1069, 423] width 17 height 17
checkbox input "true"
type input "d5ed7011-f835-4d0c-a8fc-5f0f01446209"
click at [1242, 239] on div at bounding box center [655, 309] width 1310 height 619
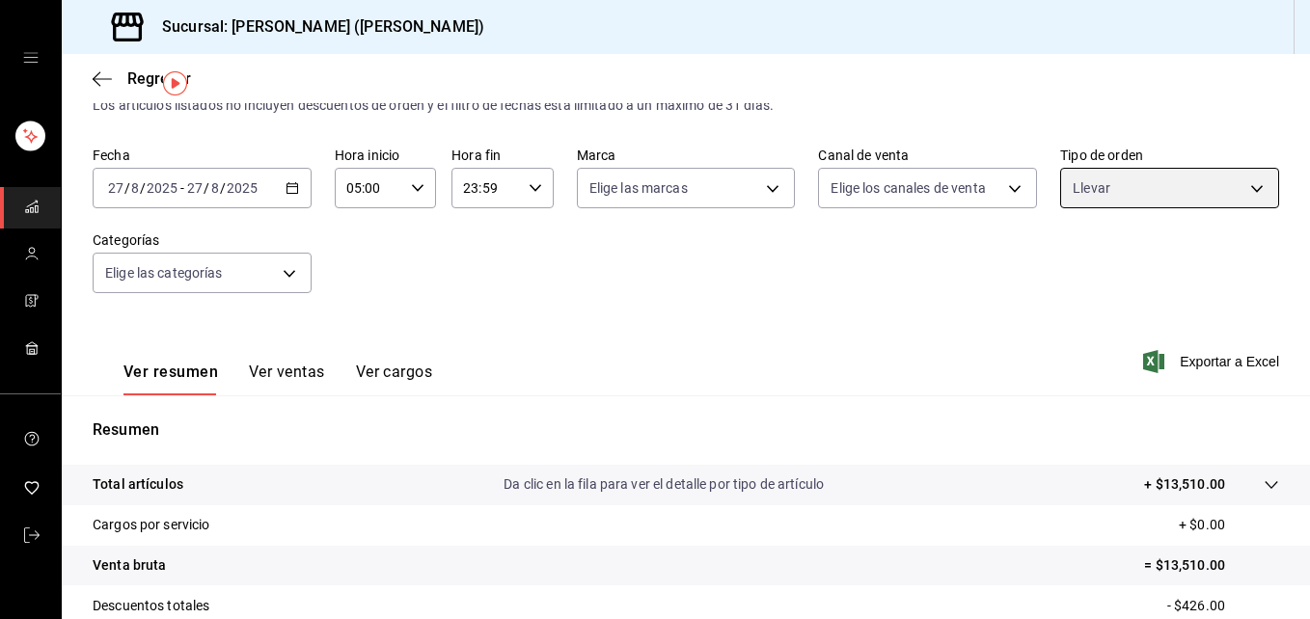
scroll to position [48, 0]
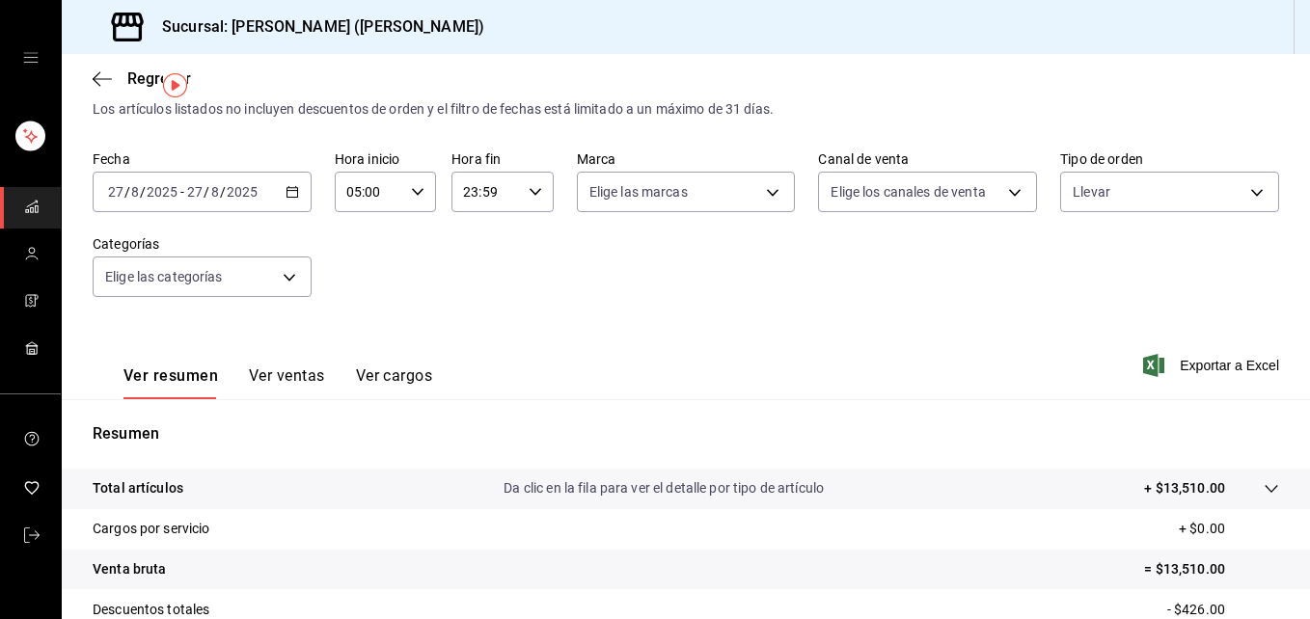
click at [323, 373] on button "Ver ventas" at bounding box center [287, 383] width 76 height 33
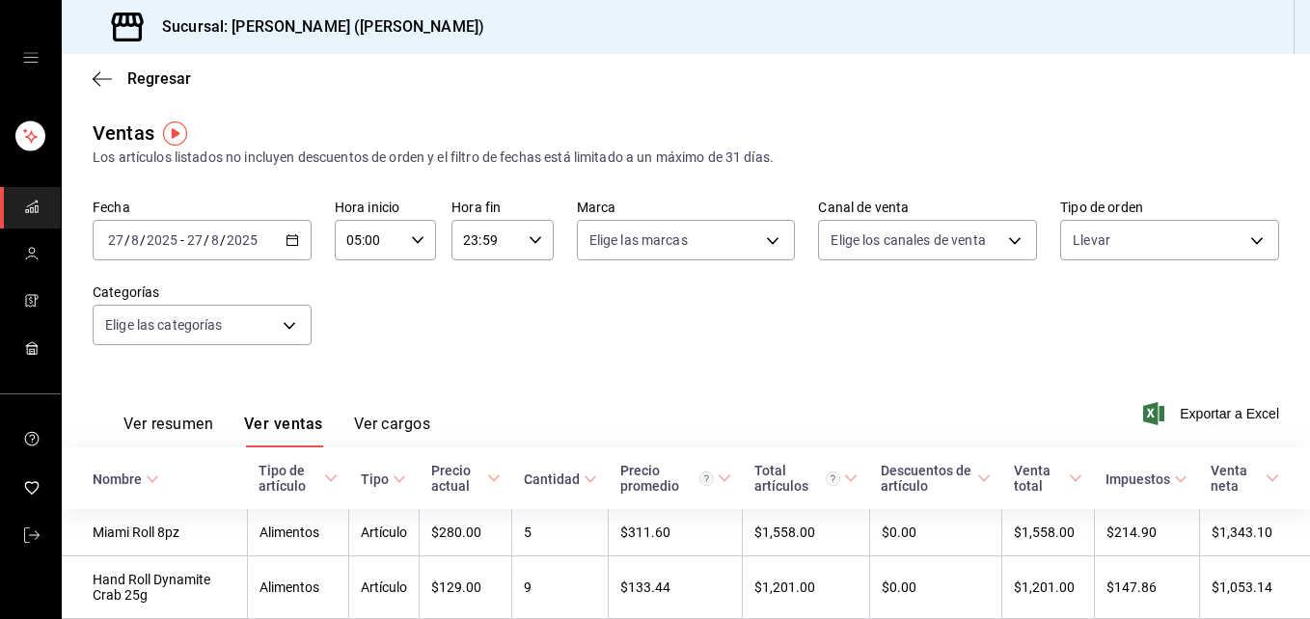
drag, startPoint x: 389, startPoint y: 411, endPoint x: 162, endPoint y: 429, distance: 227.4
click at [162, 429] on div "Ver resumen Ver ventas Ver cargos" at bounding box center [262, 420] width 338 height 56
click at [162, 429] on button "Ver resumen" at bounding box center [168, 431] width 90 height 33
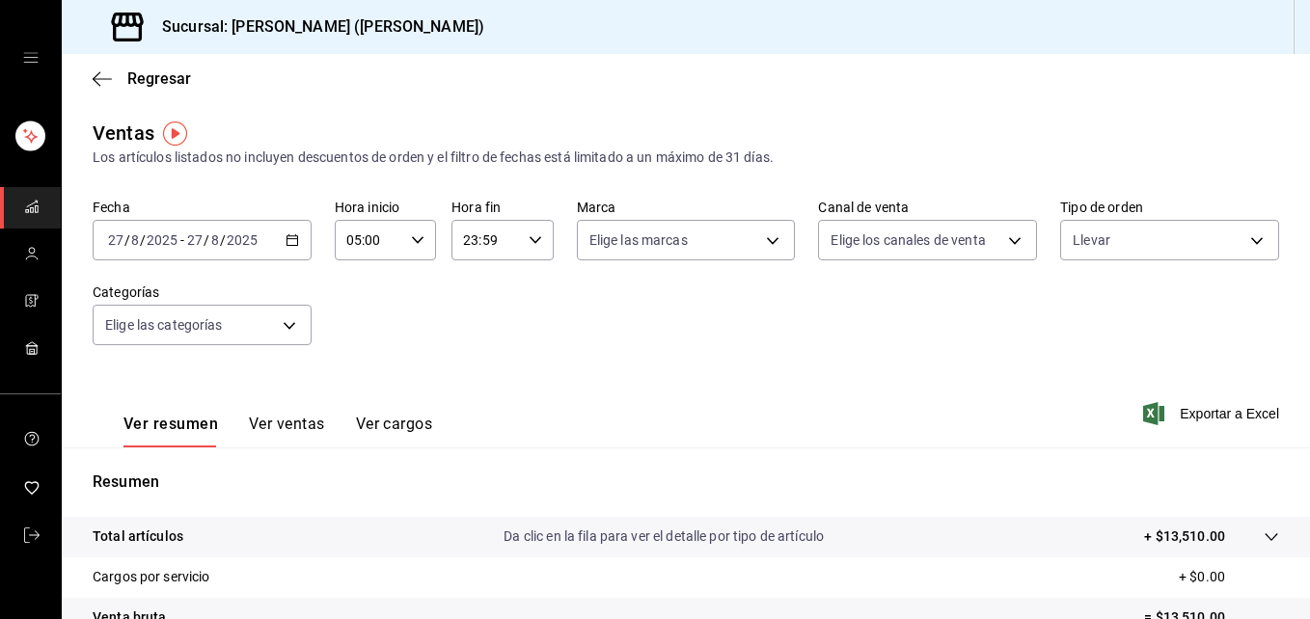
click at [1260, 547] on div at bounding box center [1252, 537] width 54 height 20
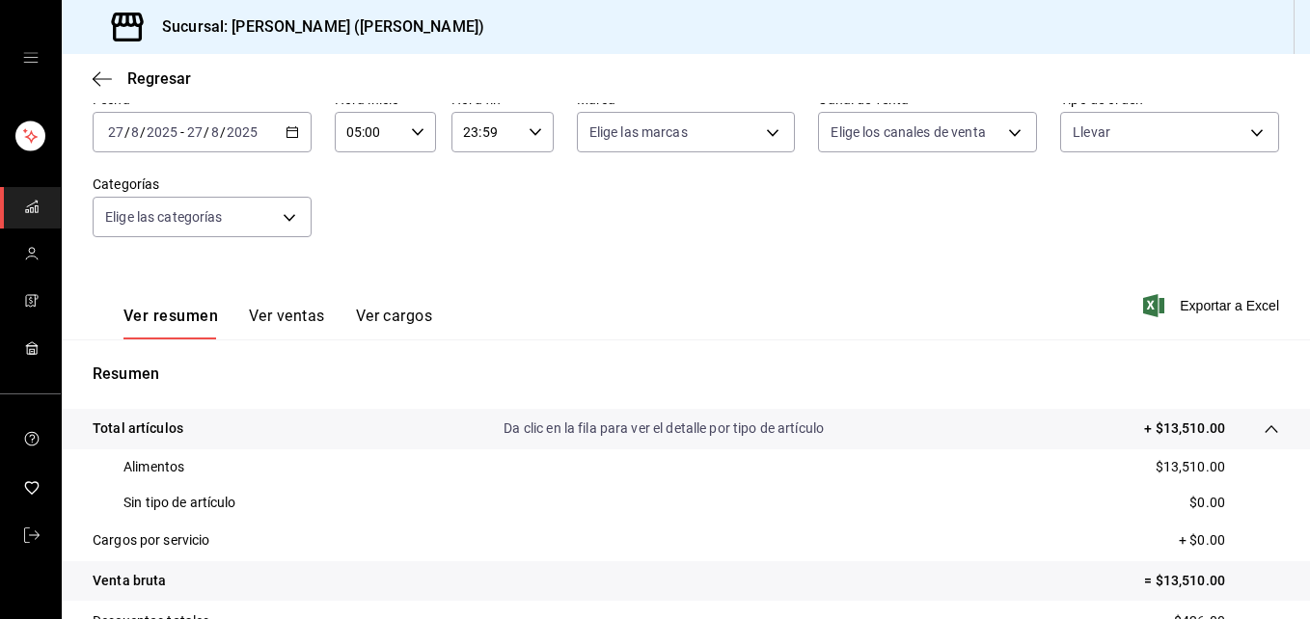
scroll to position [95, 0]
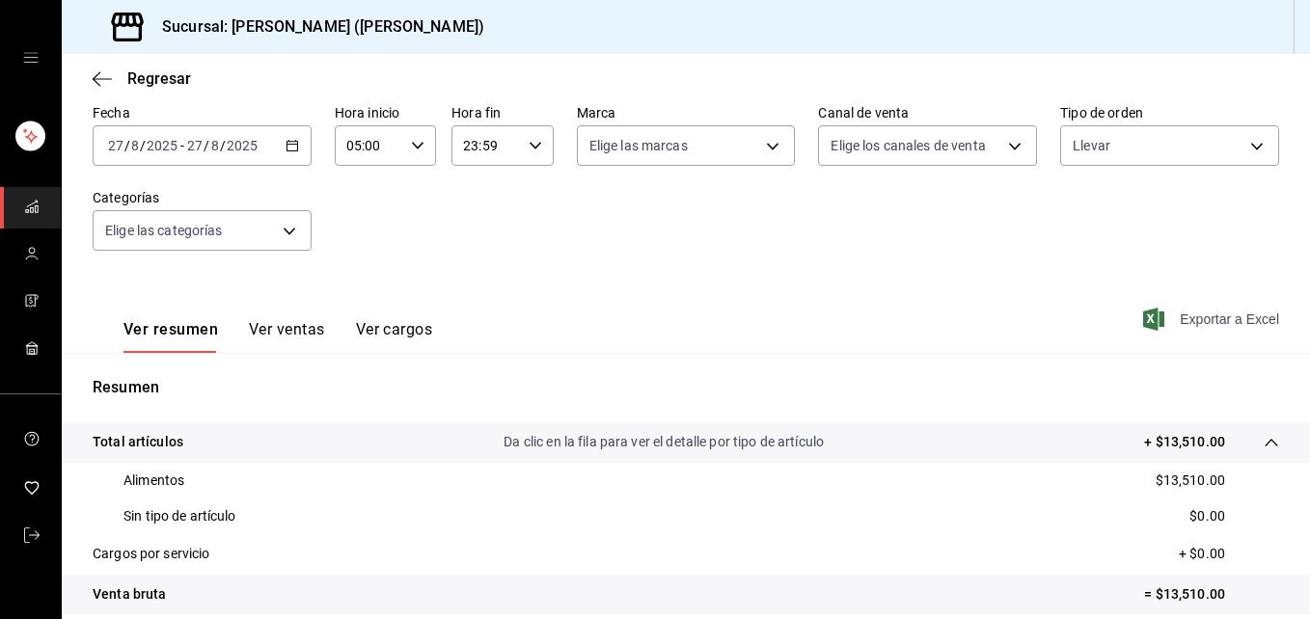
click at [1183, 317] on span "Exportar a Excel" at bounding box center [1213, 319] width 132 height 23
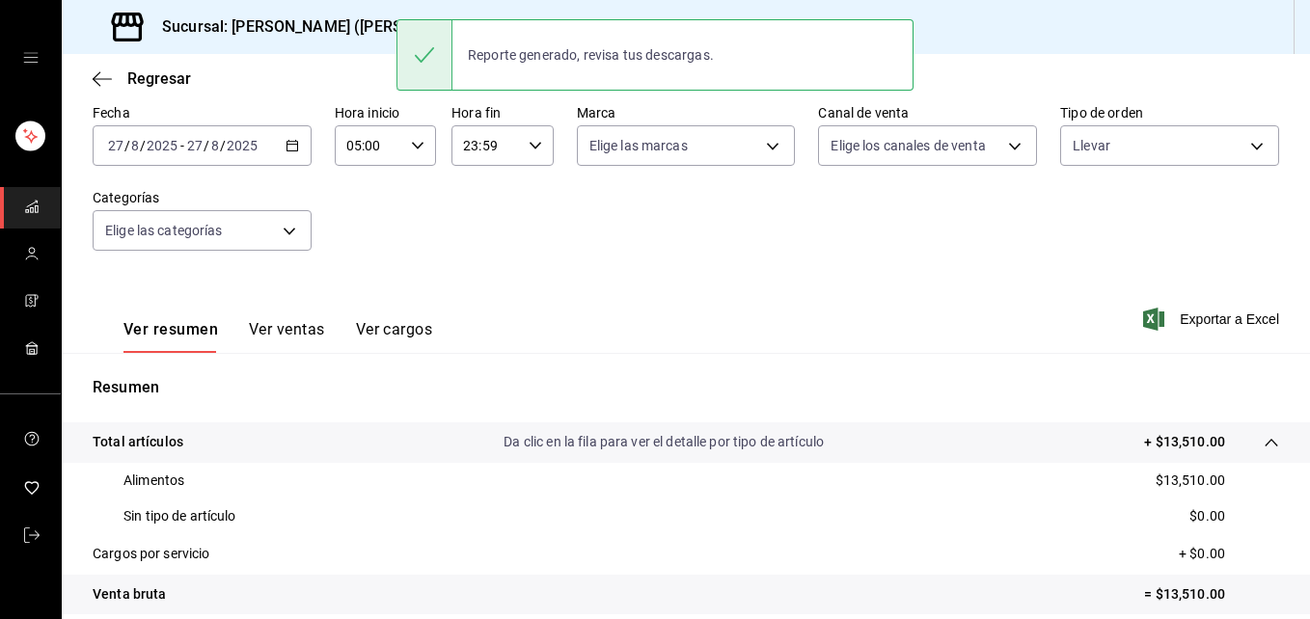
click at [1255, 79] on div "Regresar" at bounding box center [686, 78] width 1248 height 49
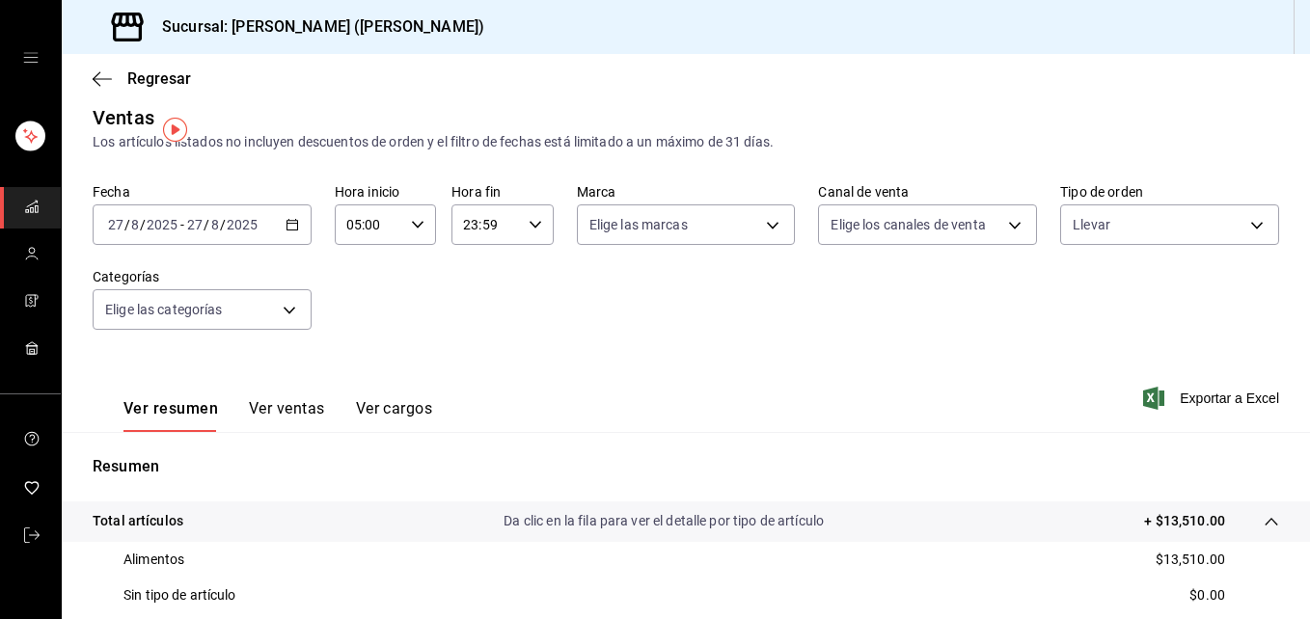
scroll to position [0, 0]
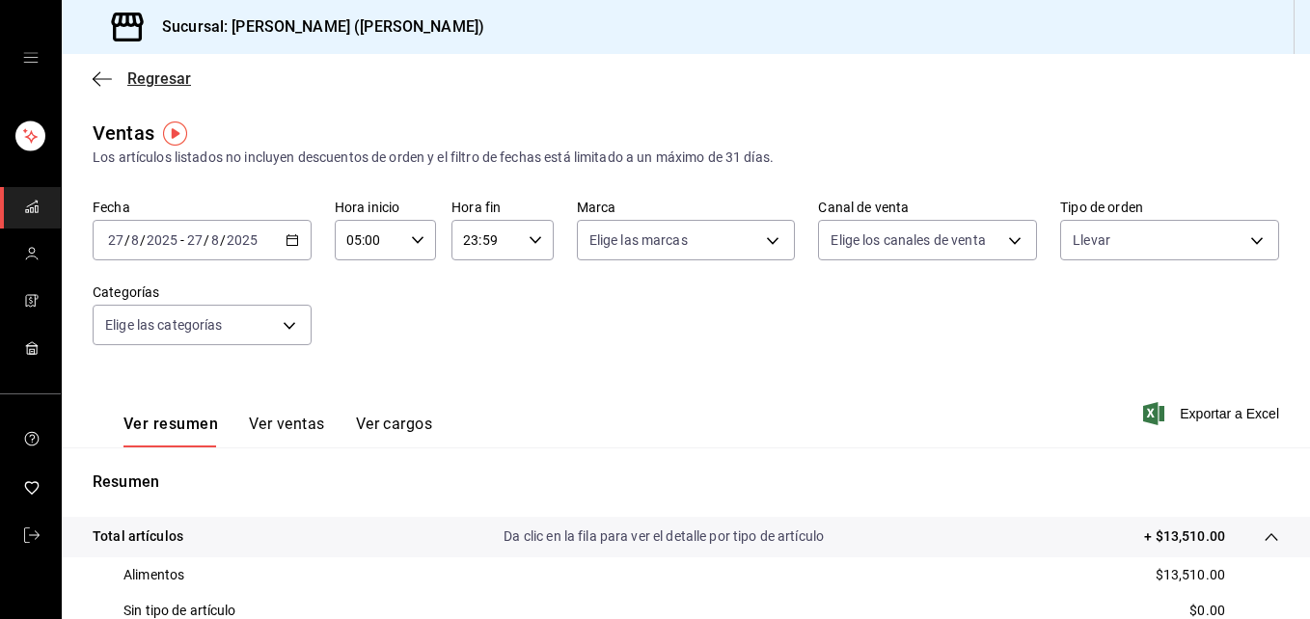
click at [103, 77] on icon "button" at bounding box center [102, 78] width 19 height 17
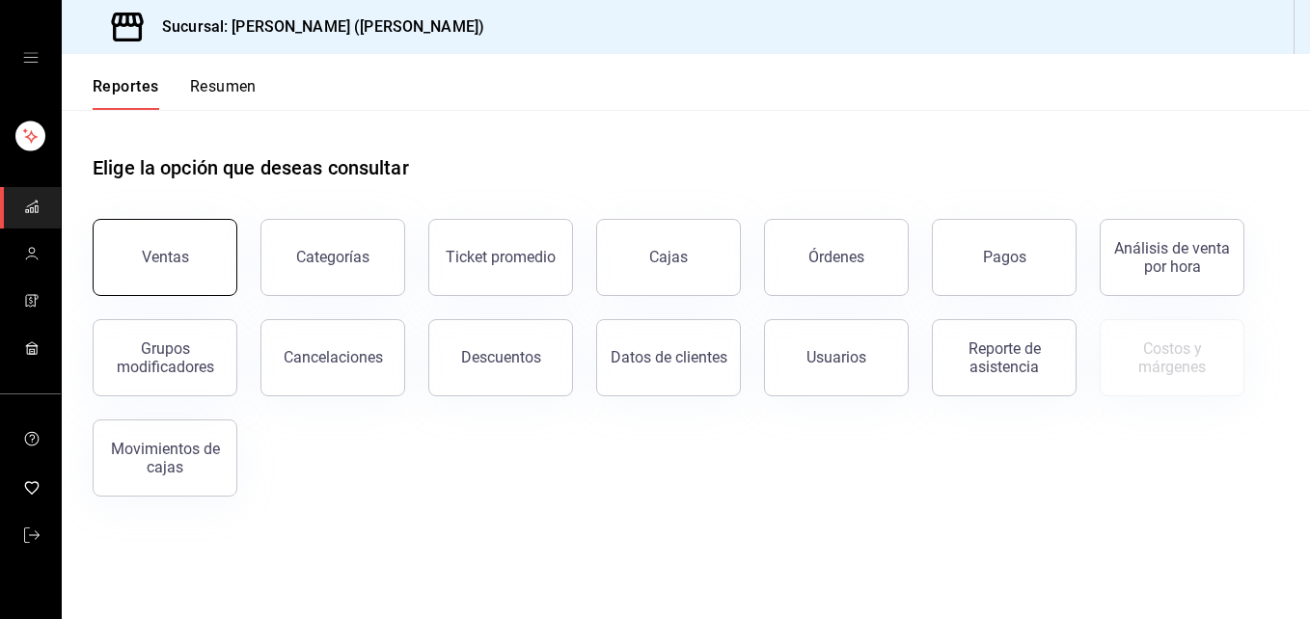
click at [153, 249] on div "Ventas" at bounding box center [165, 257] width 47 height 18
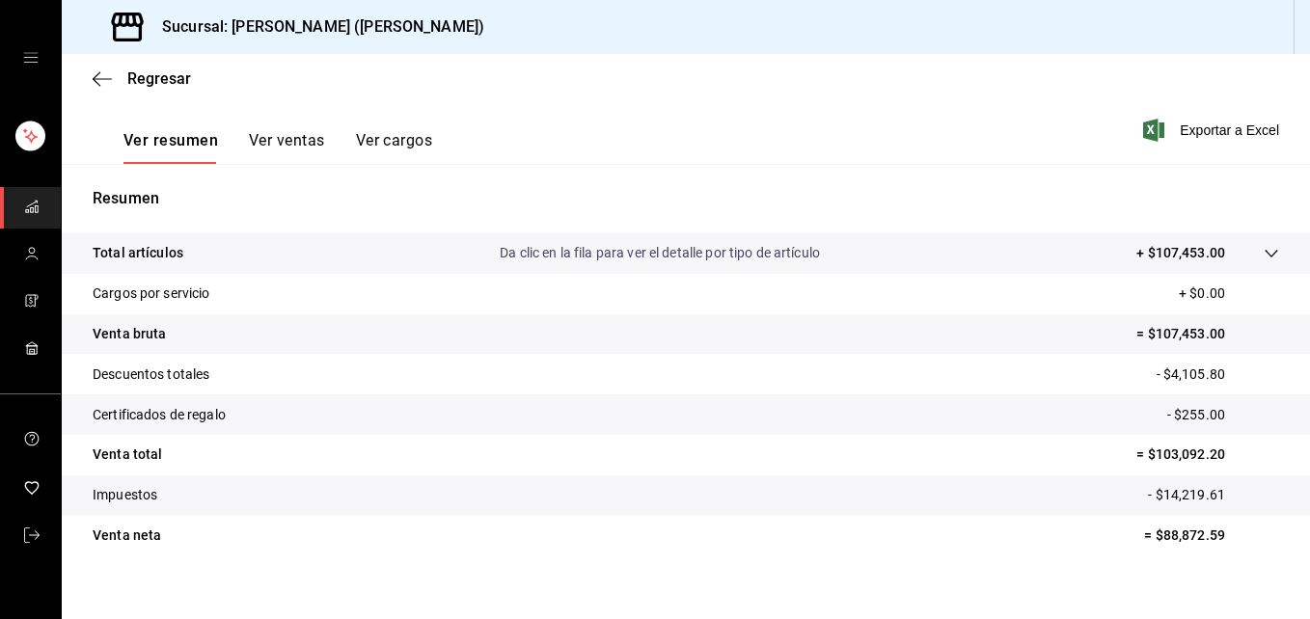
scroll to position [305, 0]
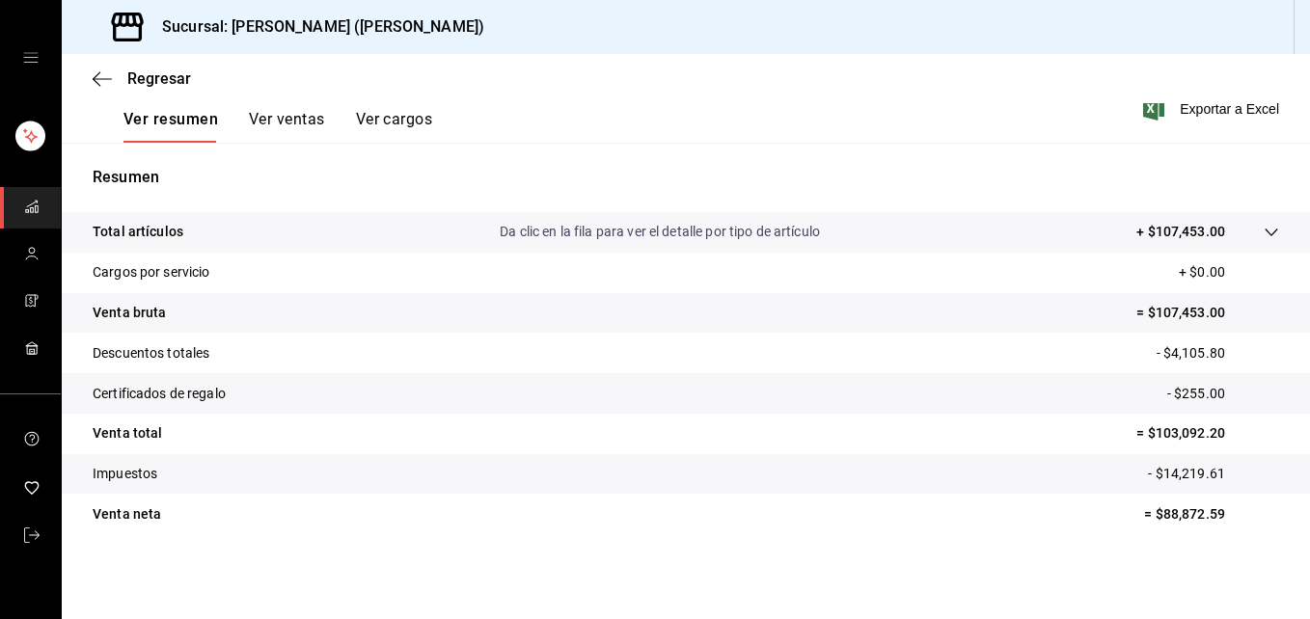
click at [309, 122] on button "Ver ventas" at bounding box center [287, 126] width 76 height 33
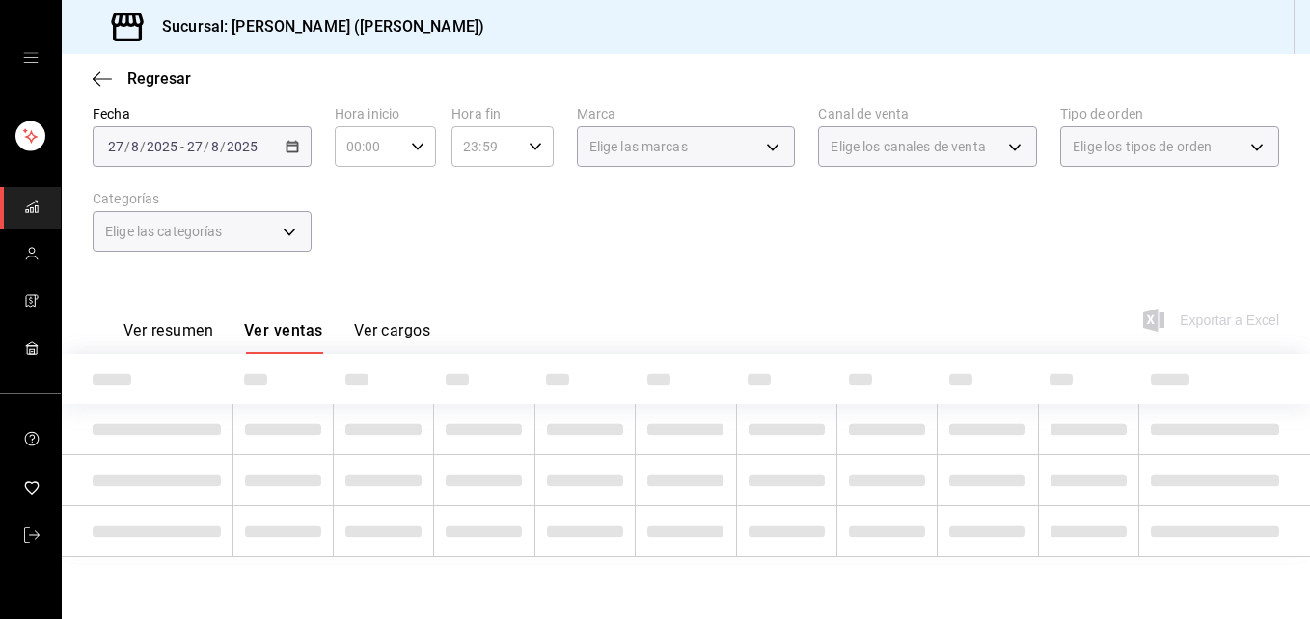
scroll to position [305, 0]
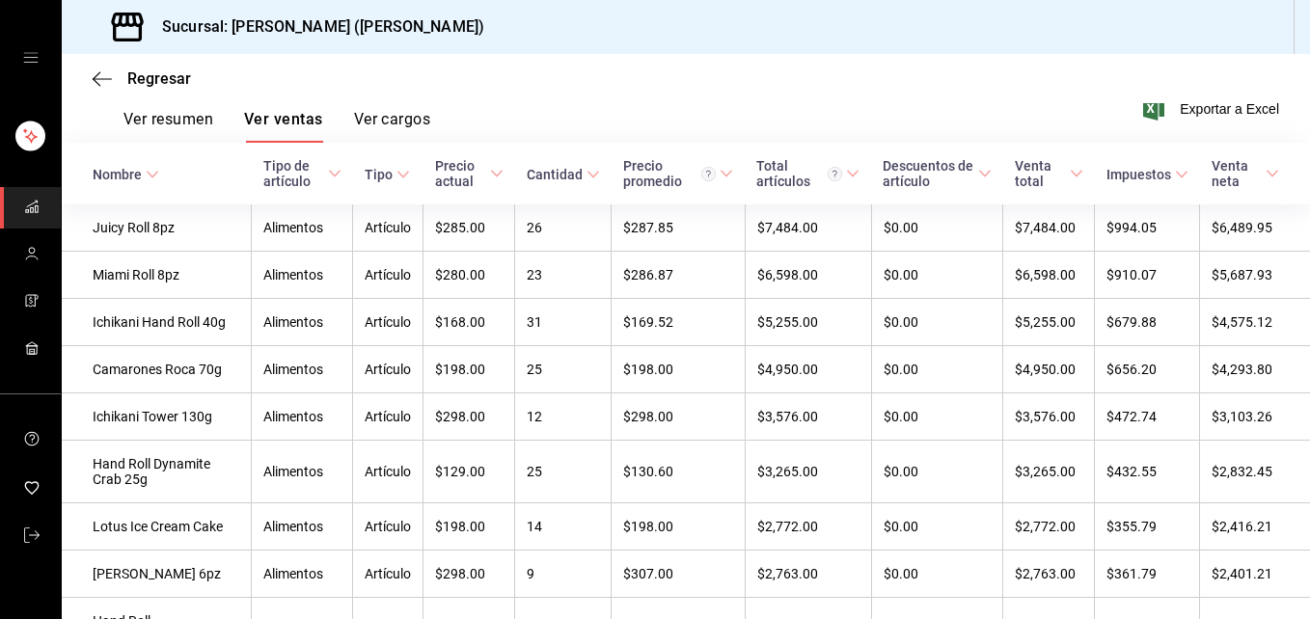
click at [206, 107] on div "Ver resumen Ver ventas Ver cargos" at bounding box center [262, 115] width 338 height 56
click at [178, 118] on button "Ver resumen" at bounding box center [168, 126] width 90 height 33
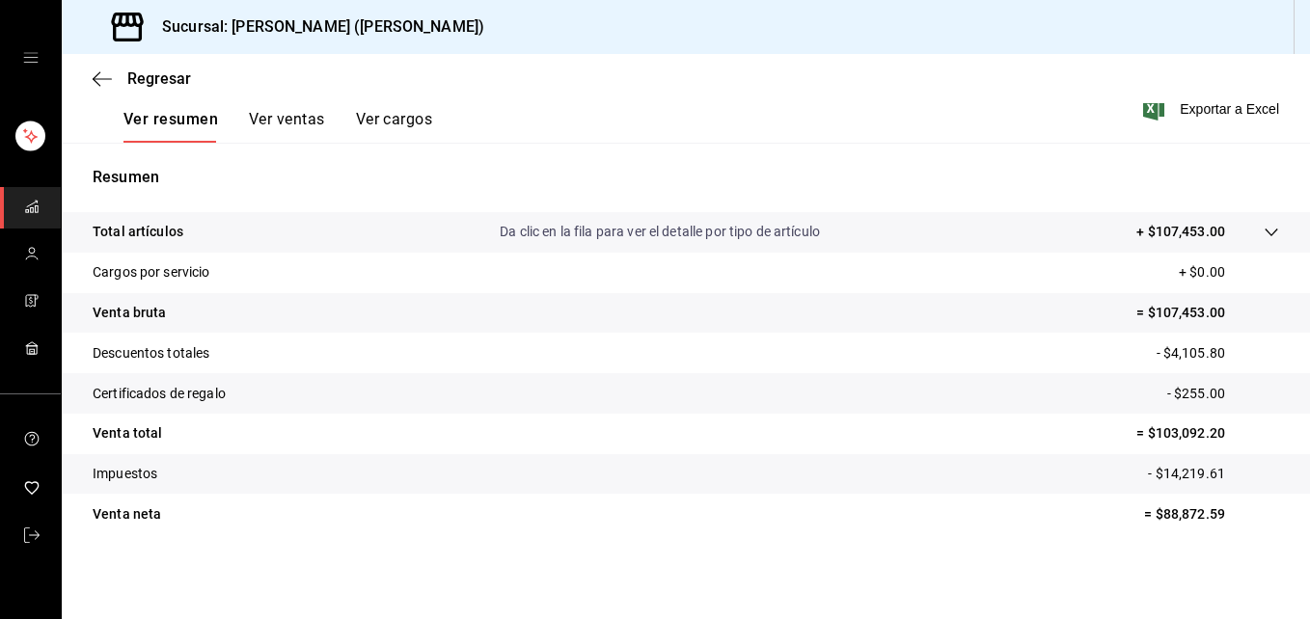
scroll to position [286, 0]
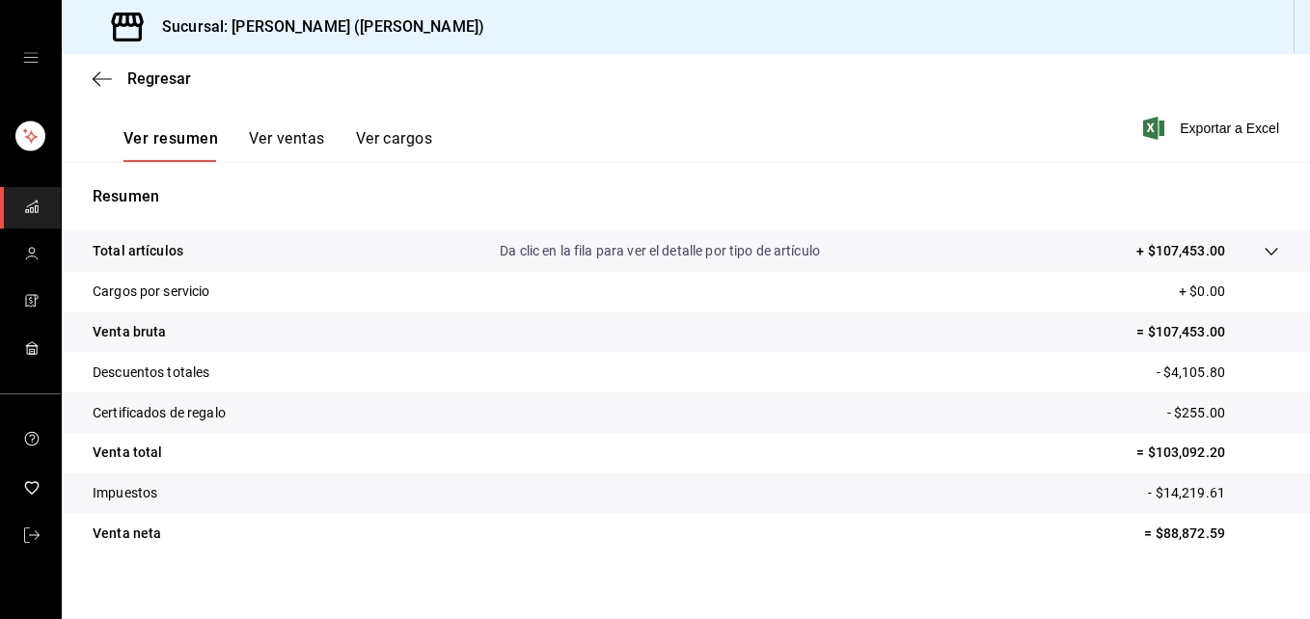
click at [1268, 240] on tr "Total artículos Da clic en la fila para ver el detalle por tipo de artículo + $…" at bounding box center [686, 252] width 1248 height 41
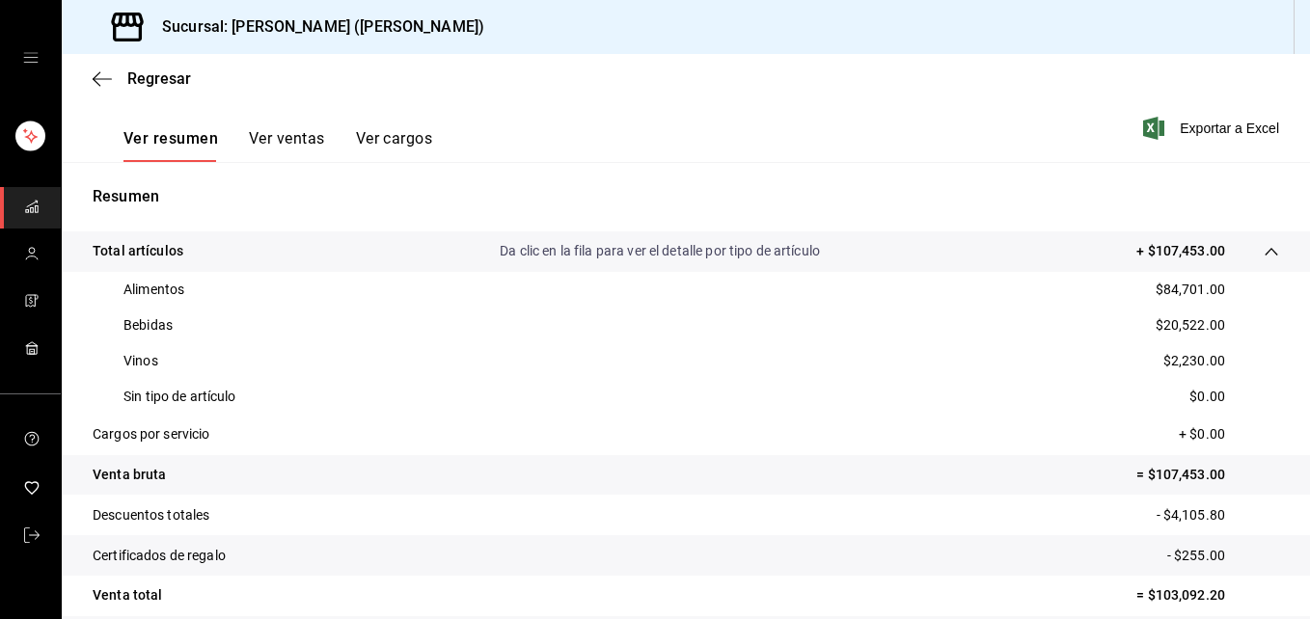
click at [1264, 252] on icon at bounding box center [1271, 251] width 15 height 15
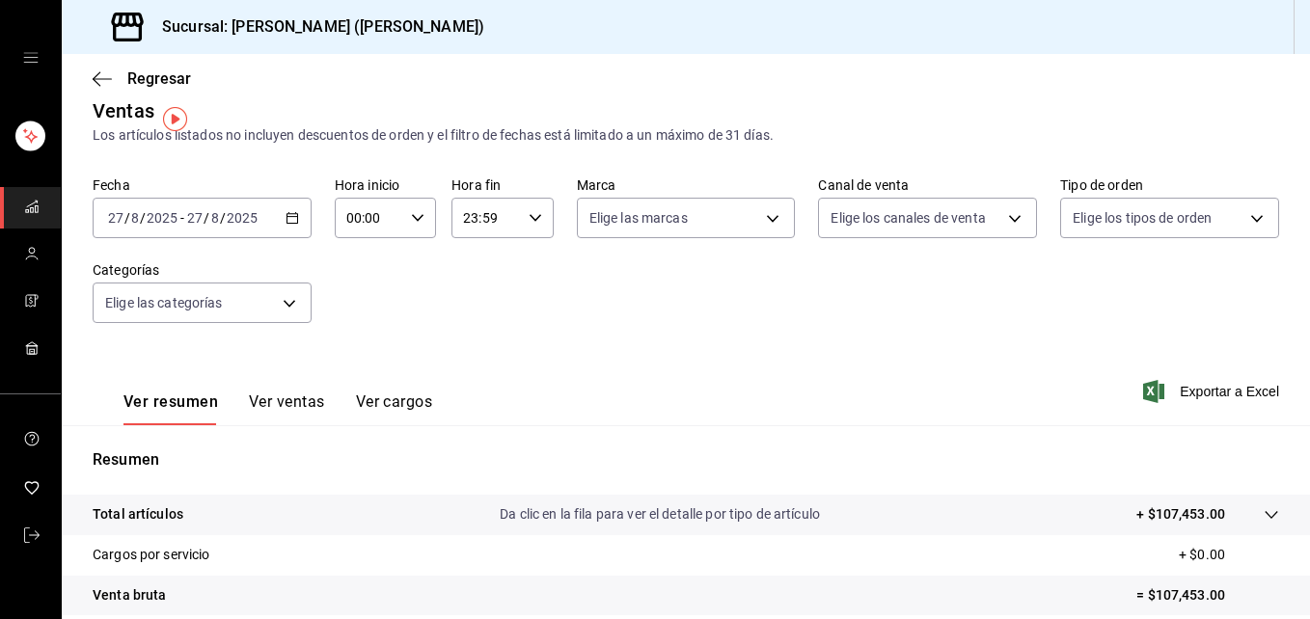
scroll to position [14, 0]
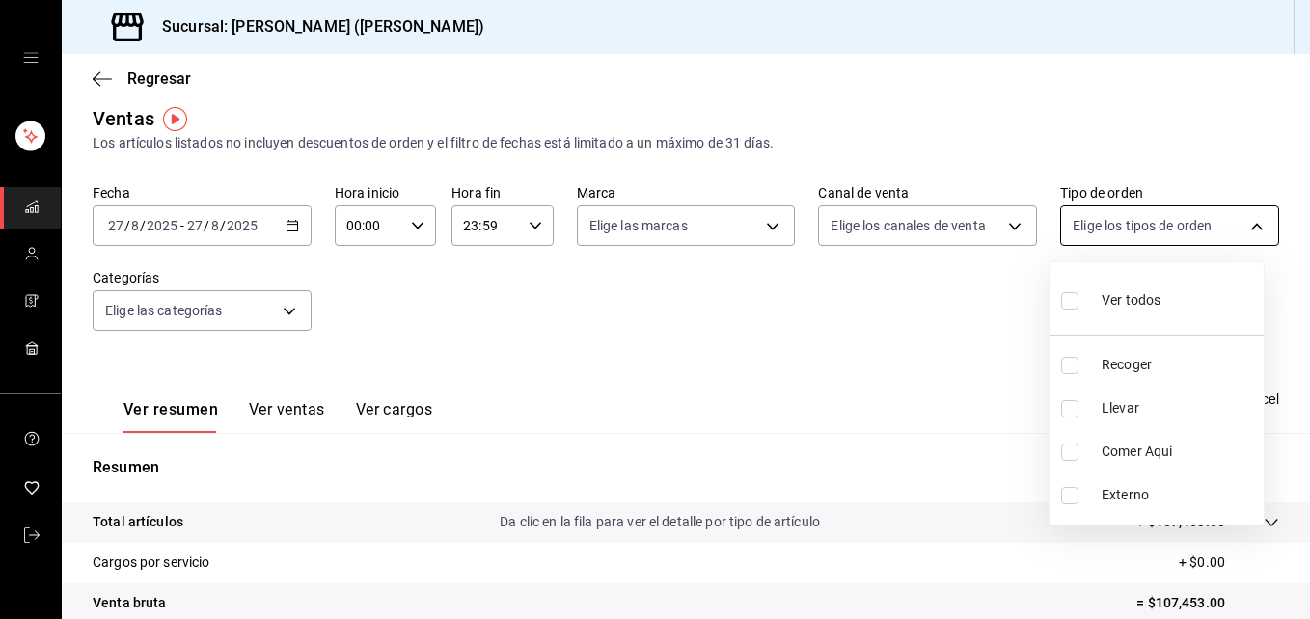
click at [1220, 230] on body "Sucursal: [PERSON_NAME] ([PERSON_NAME]) Regresar Ventas Los artículos listados …" at bounding box center [655, 309] width 1310 height 619
click at [1079, 398] on li "Llevar" at bounding box center [1157, 408] width 214 height 43
type input "d5ed7011-f835-4d0c-a8fc-5f0f01446209"
checkbox input "true"
click at [1249, 221] on div at bounding box center [655, 309] width 1310 height 619
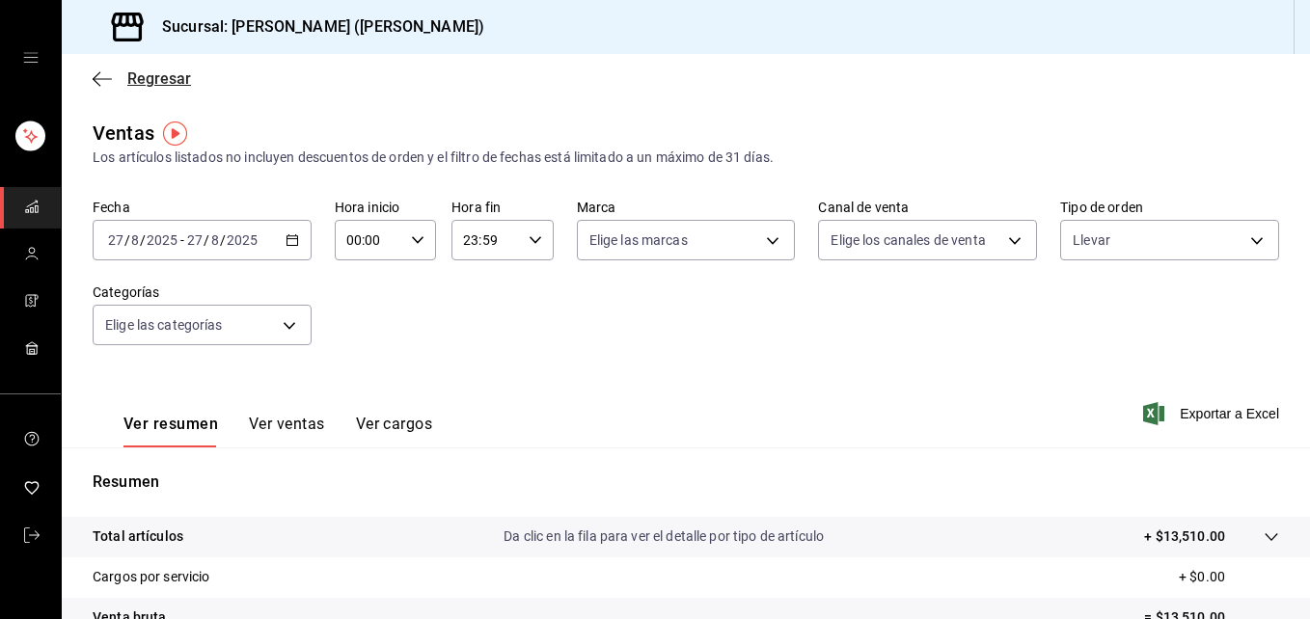
click at [95, 87] on icon "button" at bounding box center [102, 78] width 19 height 17
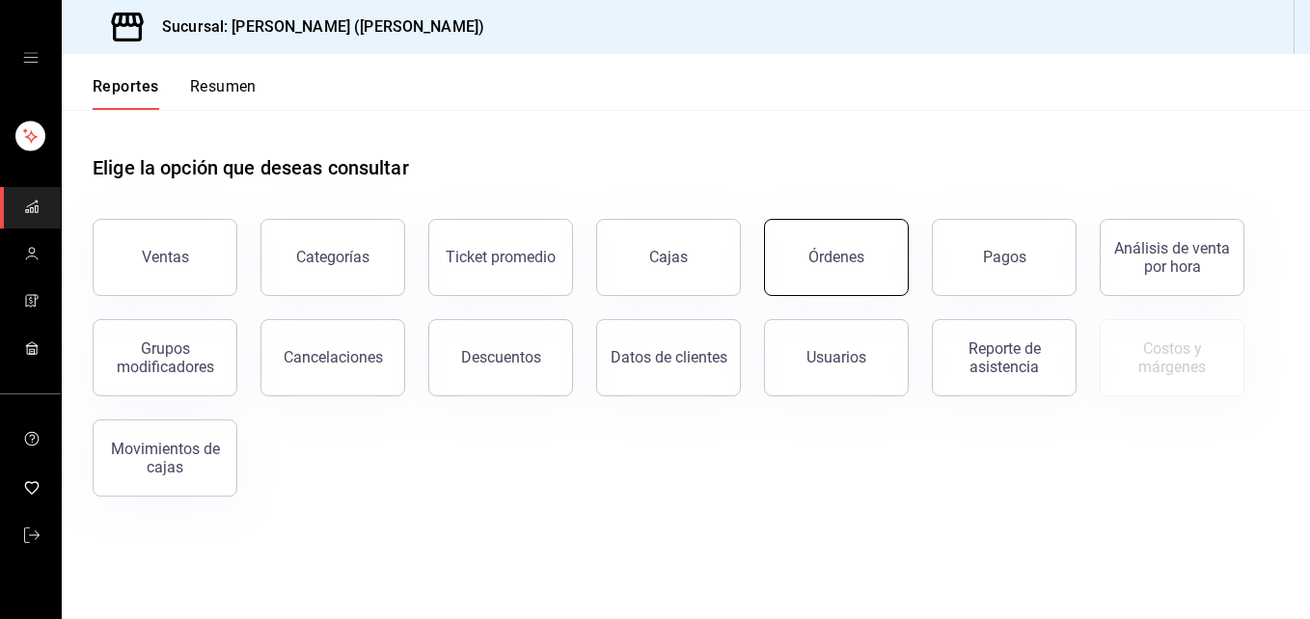
click at [833, 258] on div "Órdenes" at bounding box center [836, 257] width 56 height 18
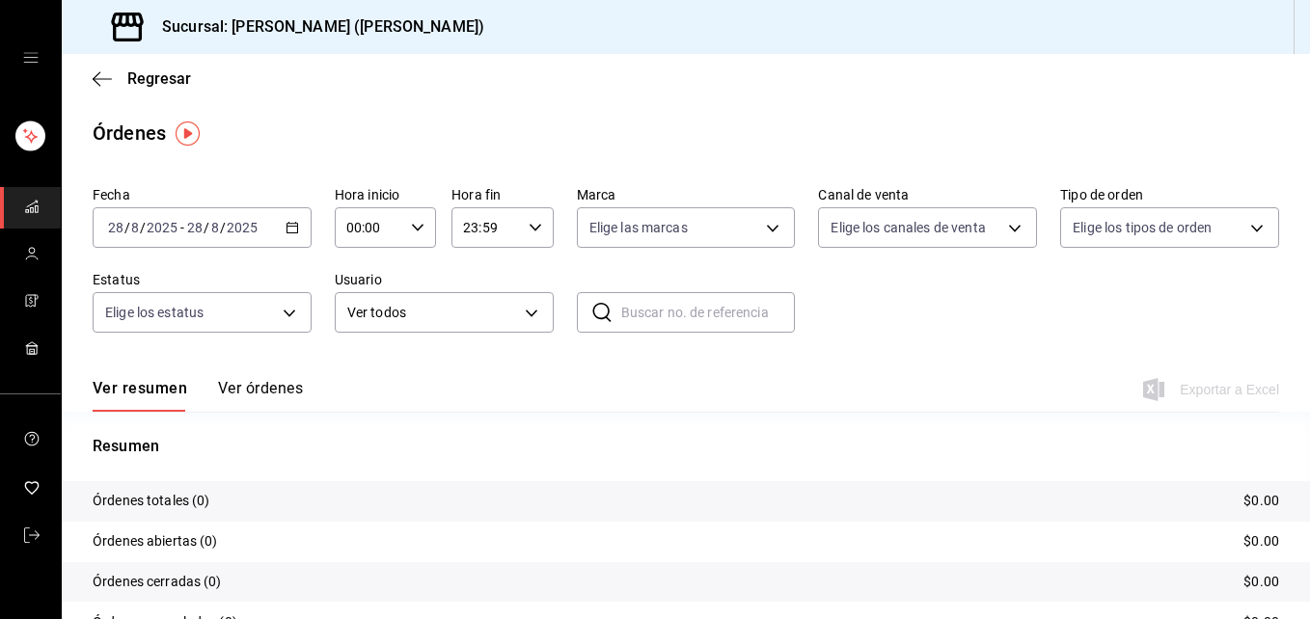
click at [286, 229] on icon "button" at bounding box center [293, 228] width 14 height 14
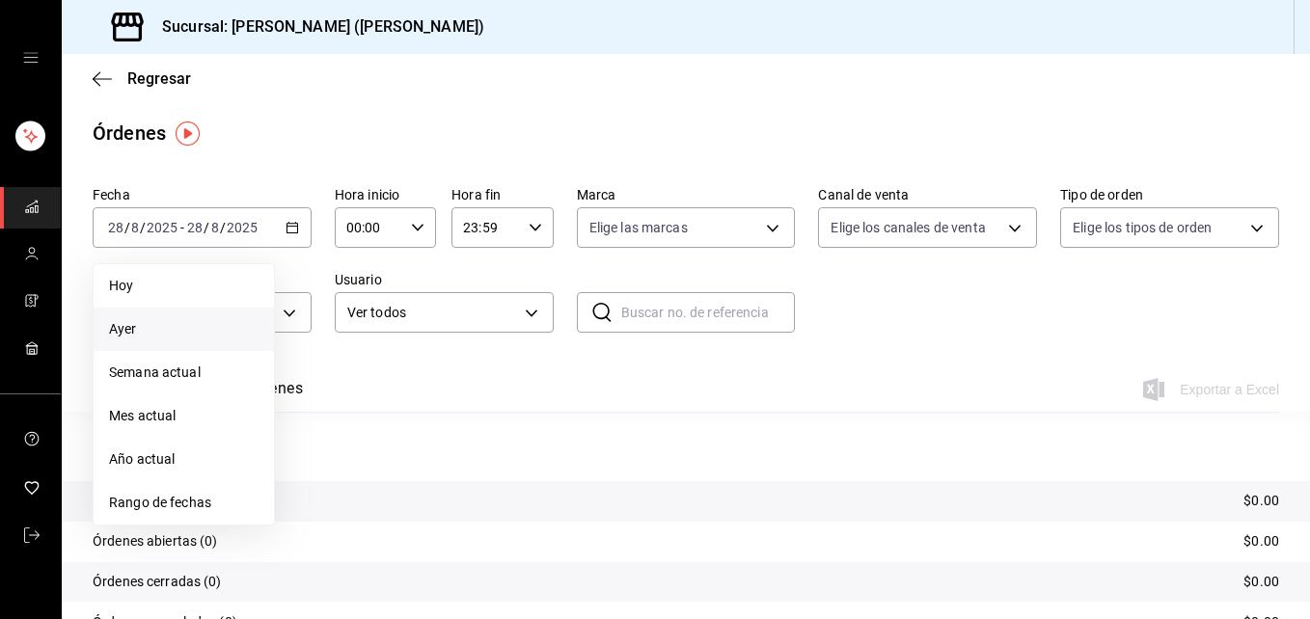
click at [168, 321] on span "Ayer" at bounding box center [184, 329] width 150 height 20
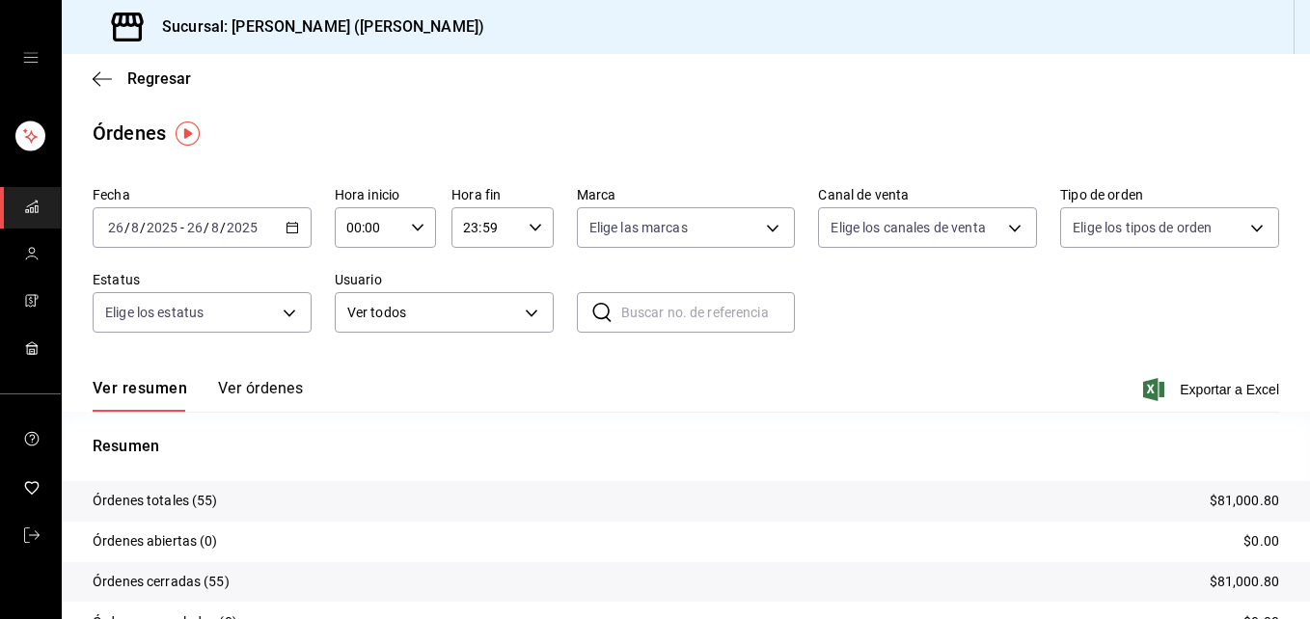
click at [296, 225] on div "[DATE] [DATE] - [DATE] [DATE]" at bounding box center [202, 227] width 219 height 41
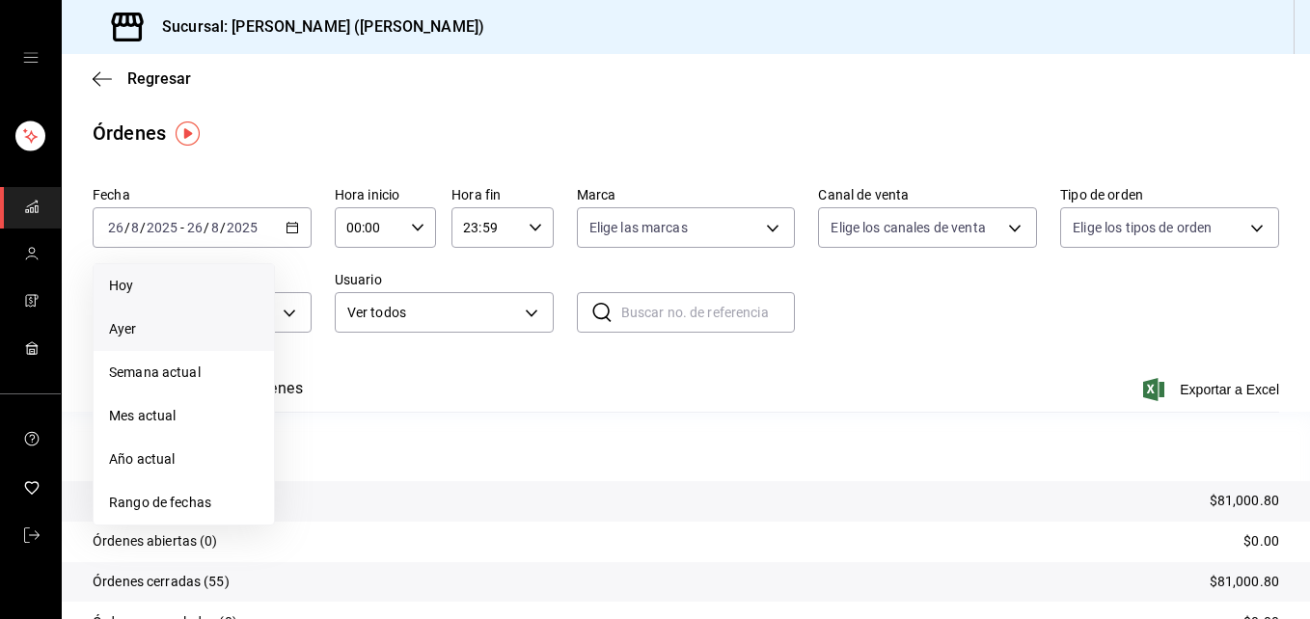
click at [201, 286] on span "Hoy" at bounding box center [184, 286] width 150 height 20
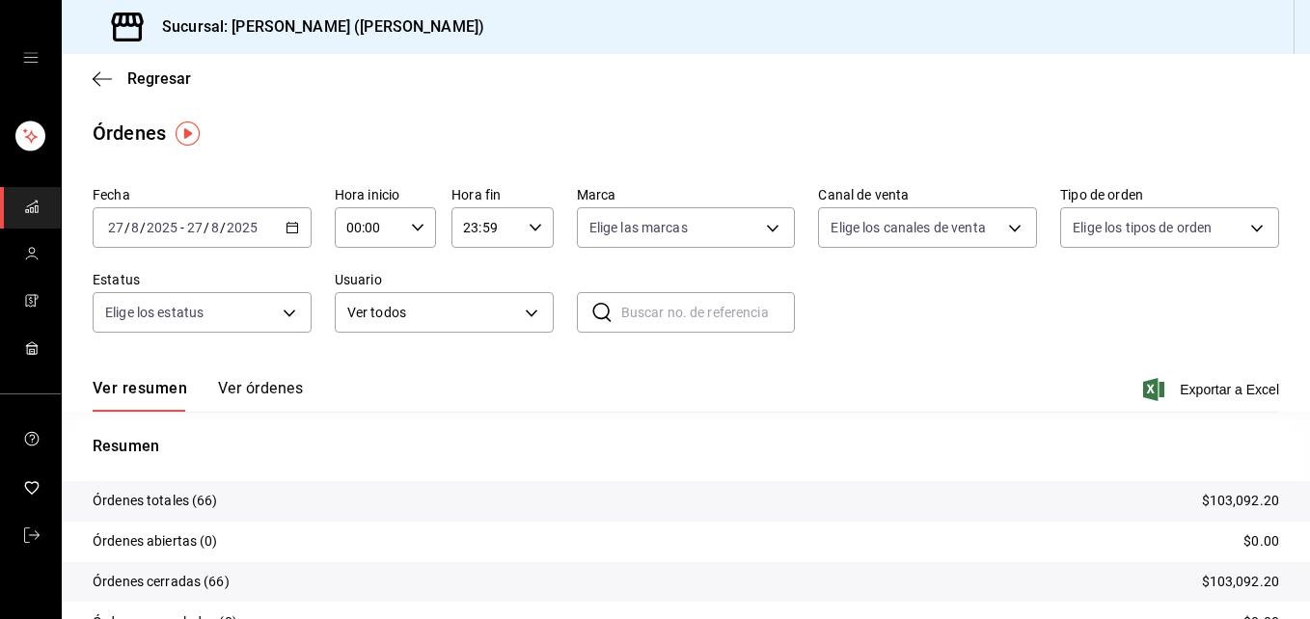
click at [427, 229] on div "00:00 Hora inicio" at bounding box center [385, 227] width 101 height 41
click at [368, 373] on button "02" at bounding box center [357, 369] width 42 height 39
type input "02:00"
click at [368, 373] on button "05" at bounding box center [357, 392] width 42 height 39
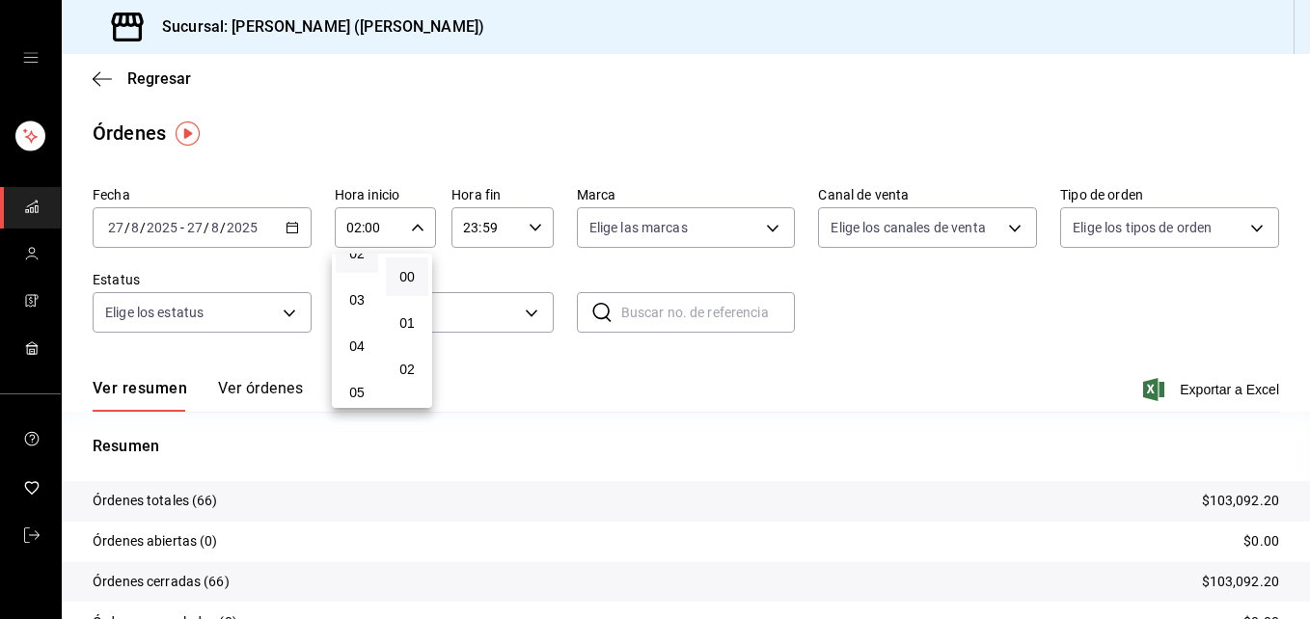
type input "05:00"
click at [1241, 234] on div at bounding box center [655, 309] width 1310 height 619
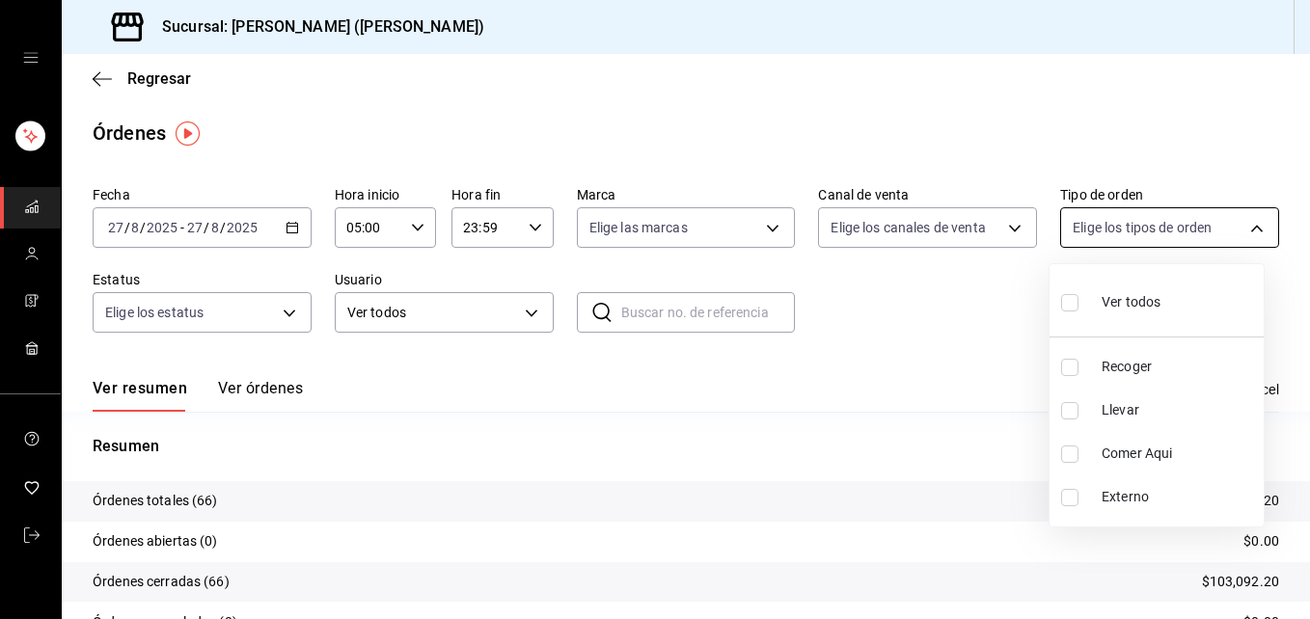
click at [1244, 224] on body "Sucursal: [PERSON_NAME] ([PERSON_NAME]) Regresar Órdenes Fecha [DATE] [DATE] - …" at bounding box center [655, 309] width 1310 height 619
click at [1078, 403] on label at bounding box center [1073, 410] width 25 height 17
click at [1078, 403] on input "checkbox" at bounding box center [1069, 410] width 17 height 17
checkbox input "false"
click at [1241, 233] on div at bounding box center [655, 309] width 1310 height 619
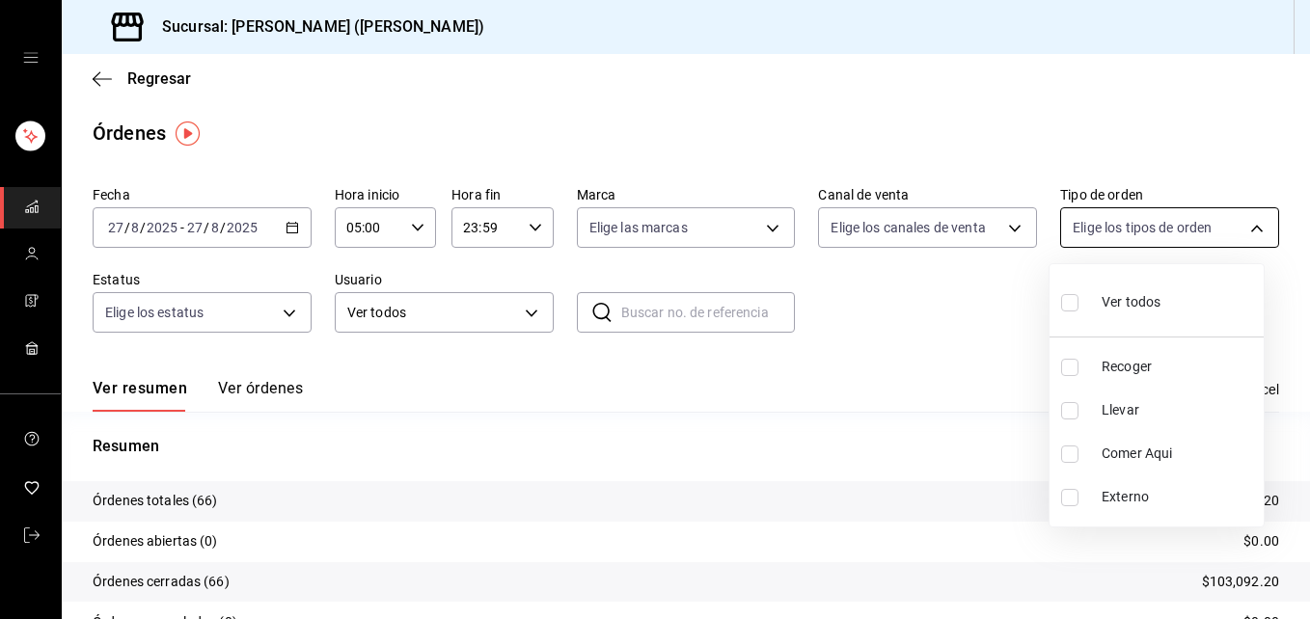
click at [1240, 231] on body "Sucursal: [PERSON_NAME] ([PERSON_NAME]) Regresar Órdenes Fecha [DATE] [DATE] - …" at bounding box center [655, 309] width 1310 height 619
click at [1062, 415] on input "checkbox" at bounding box center [1069, 410] width 17 height 17
checkbox input "true"
type input "d5ed7011-f835-4d0c-a8fc-5f0f01446209"
click at [1237, 235] on div at bounding box center [655, 309] width 1310 height 619
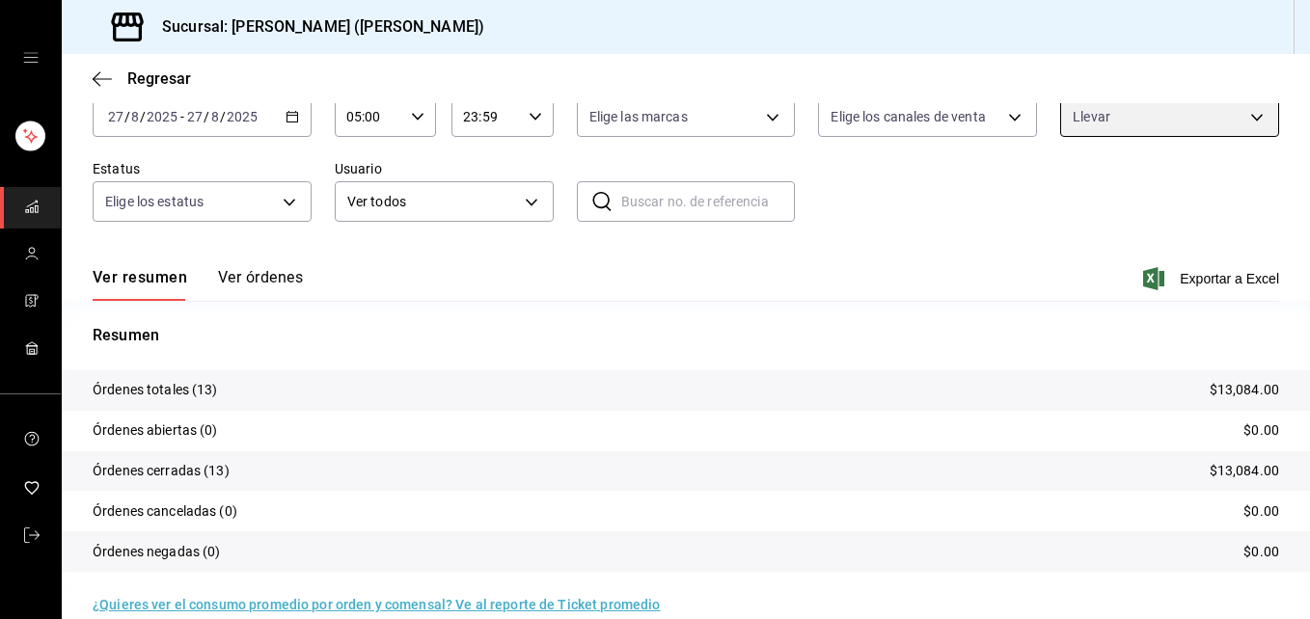
scroll to position [113, 0]
